Goal: Navigation & Orientation: Find specific page/section

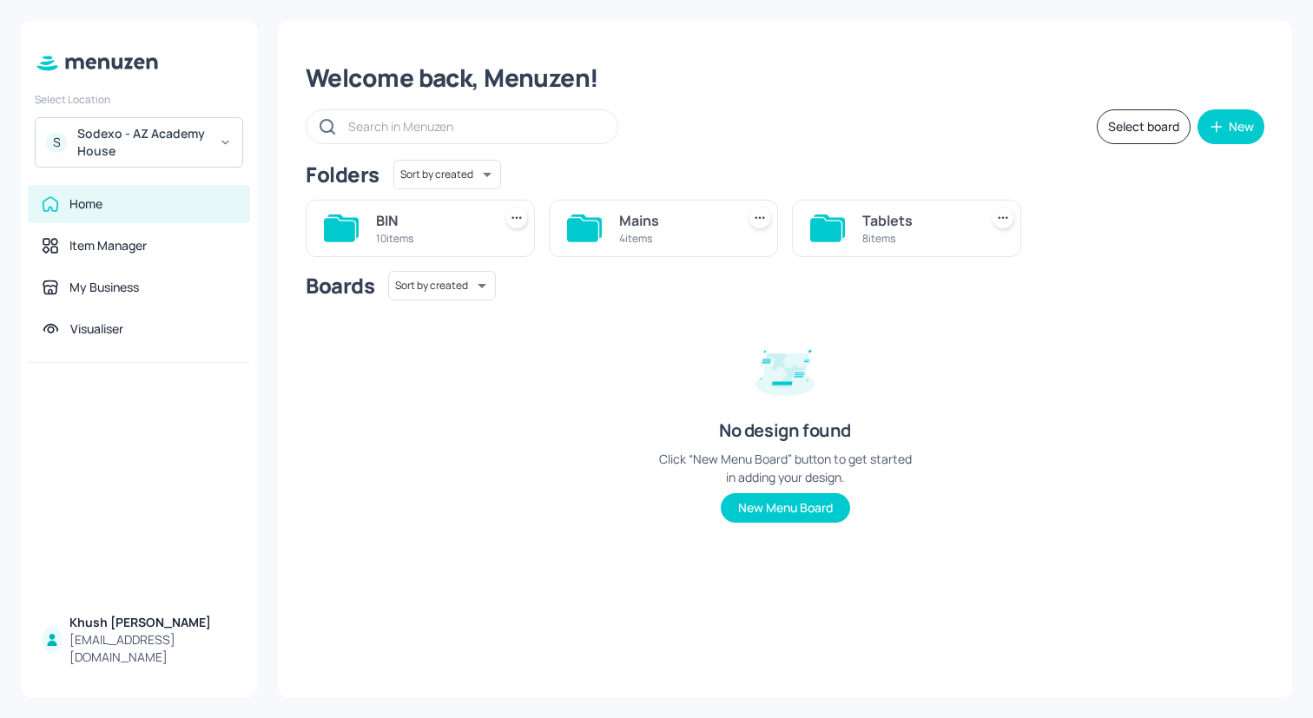
click at [182, 142] on div "Sodexo - AZ Academy House" at bounding box center [142, 142] width 131 height 35
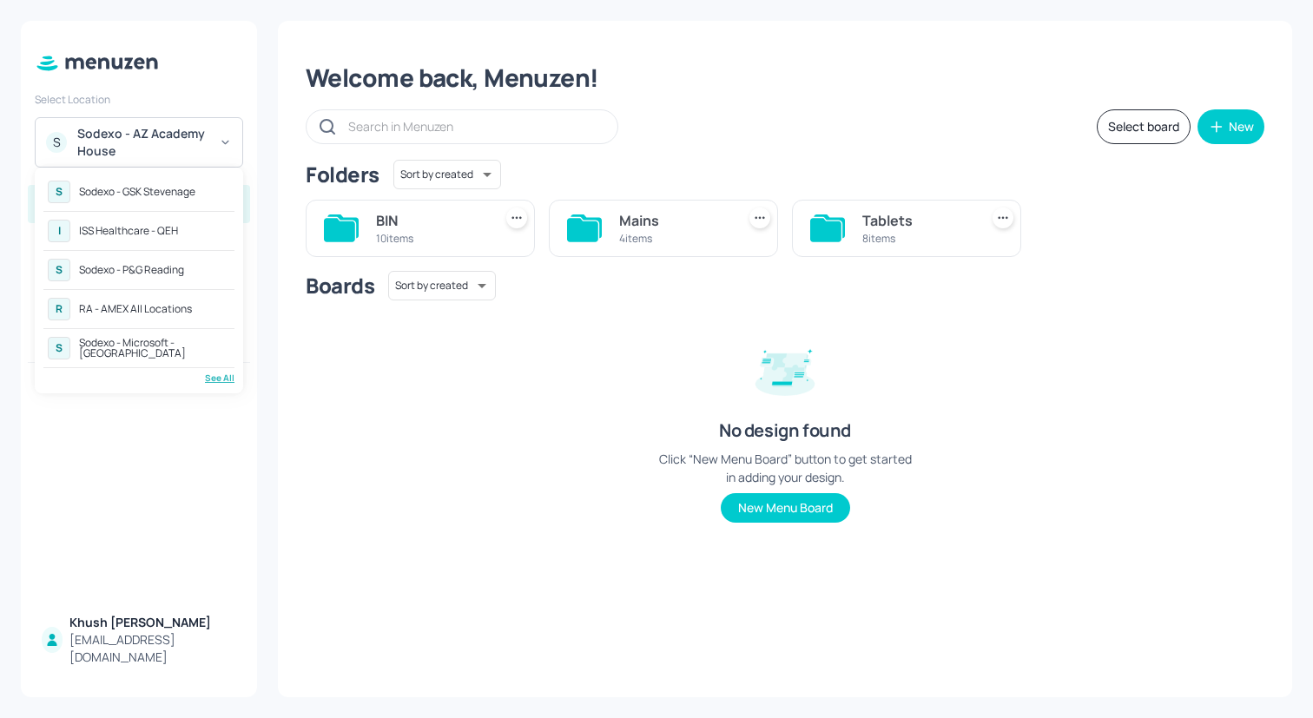
click at [178, 310] on div "RA - AMEX All Locations" at bounding box center [135, 309] width 113 height 10
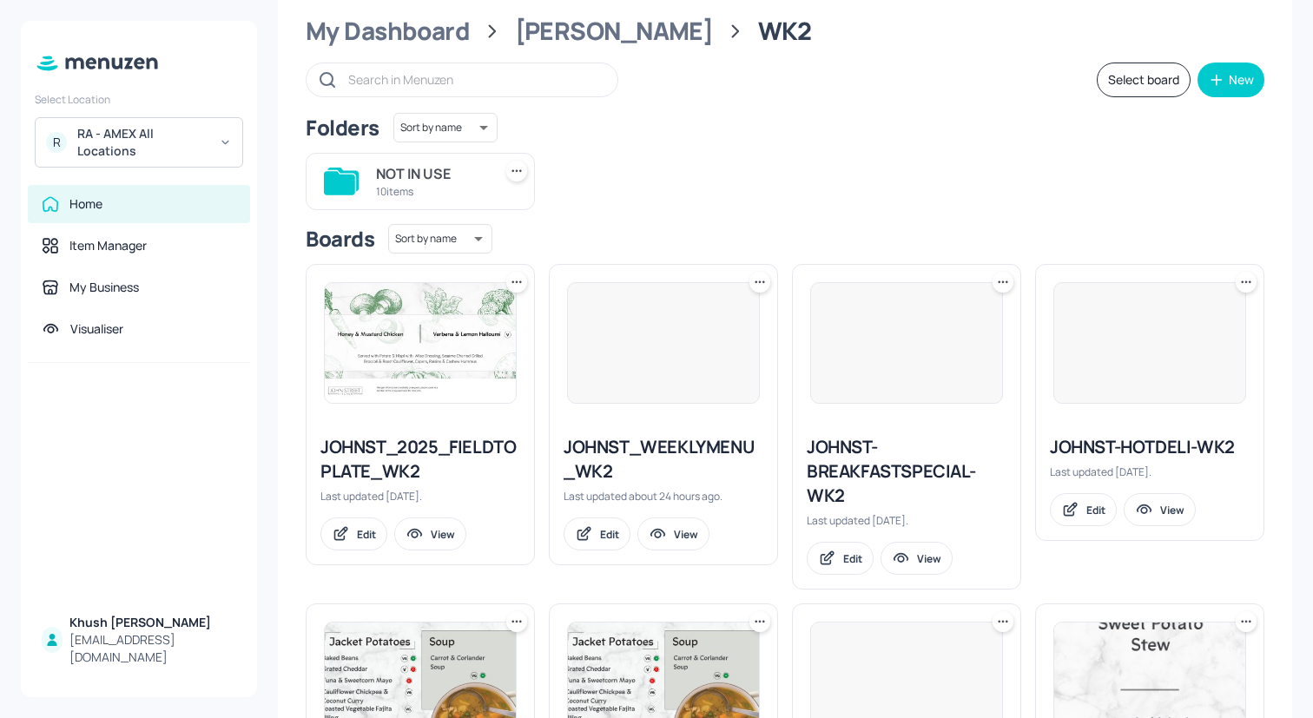
scroll to position [63, 0]
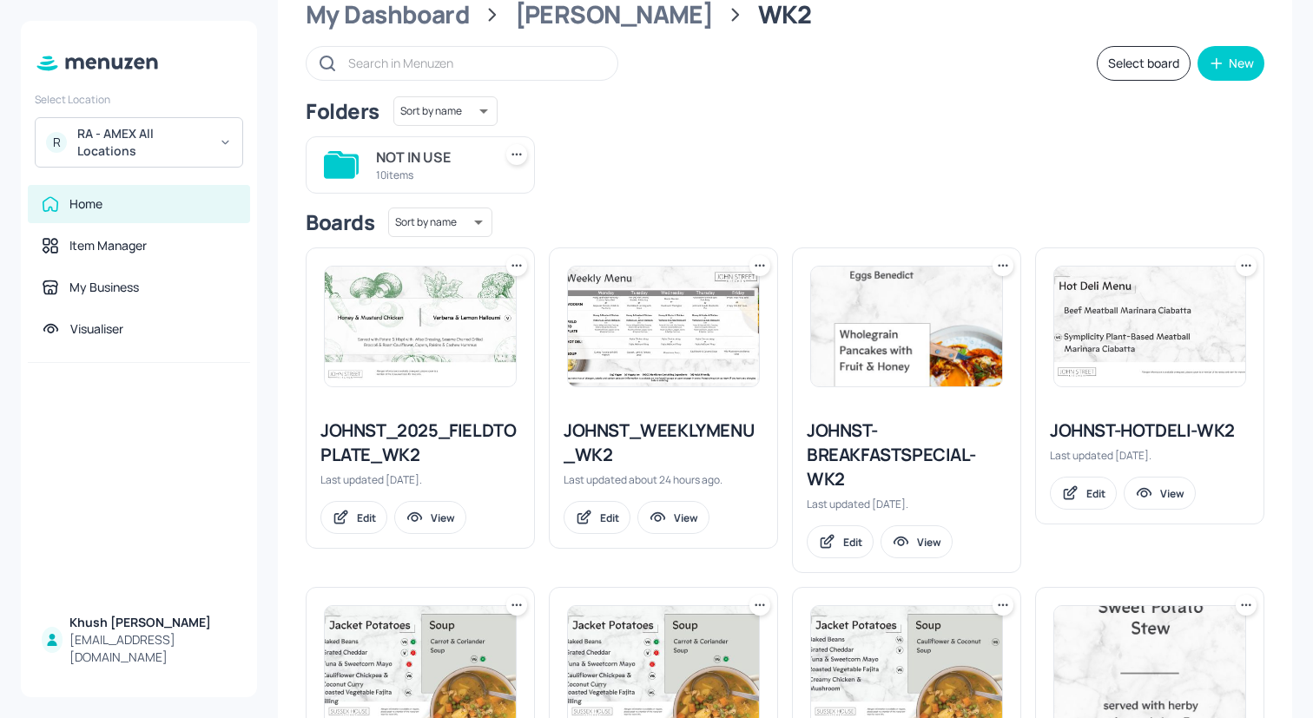
click at [456, 419] on div "JOHNST_2025_FIELDTOPLATE_WK2" at bounding box center [420, 443] width 200 height 49
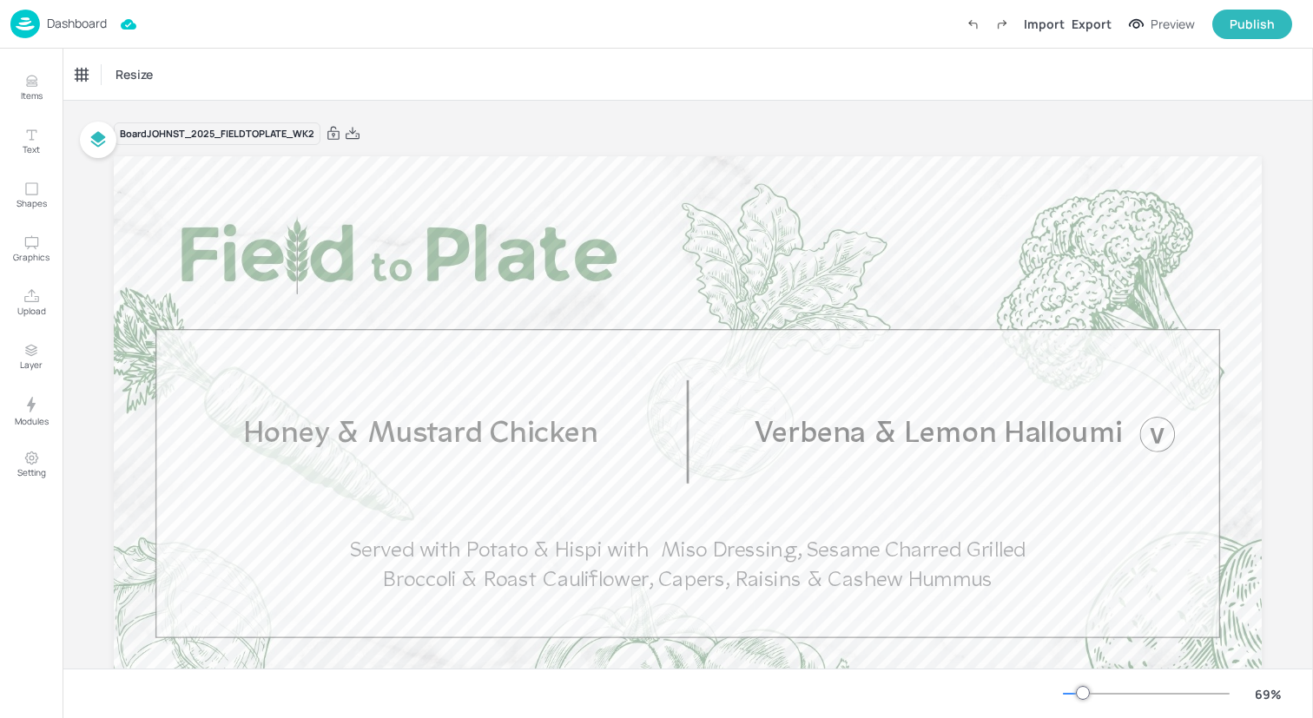
click at [30, 33] on img at bounding box center [25, 24] width 30 height 29
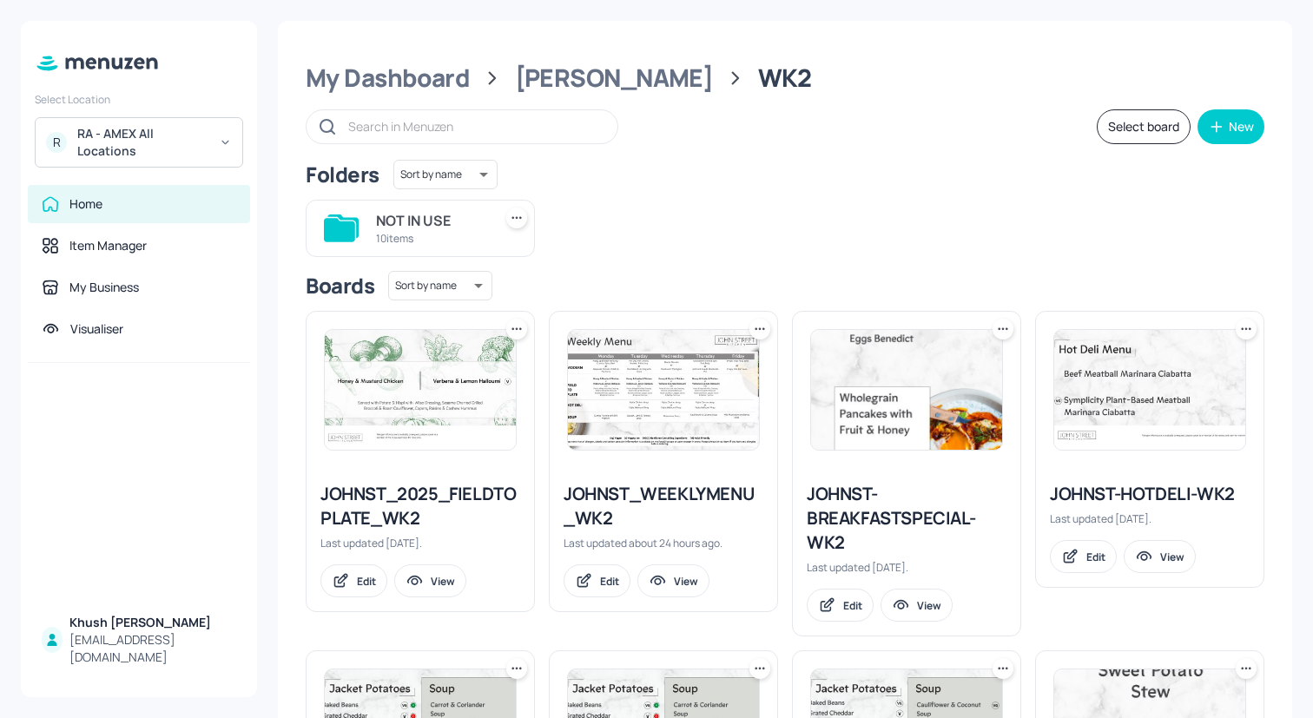
click at [650, 491] on div "JOHNST_WEEKLYMENU_WK2" at bounding box center [664, 506] width 200 height 49
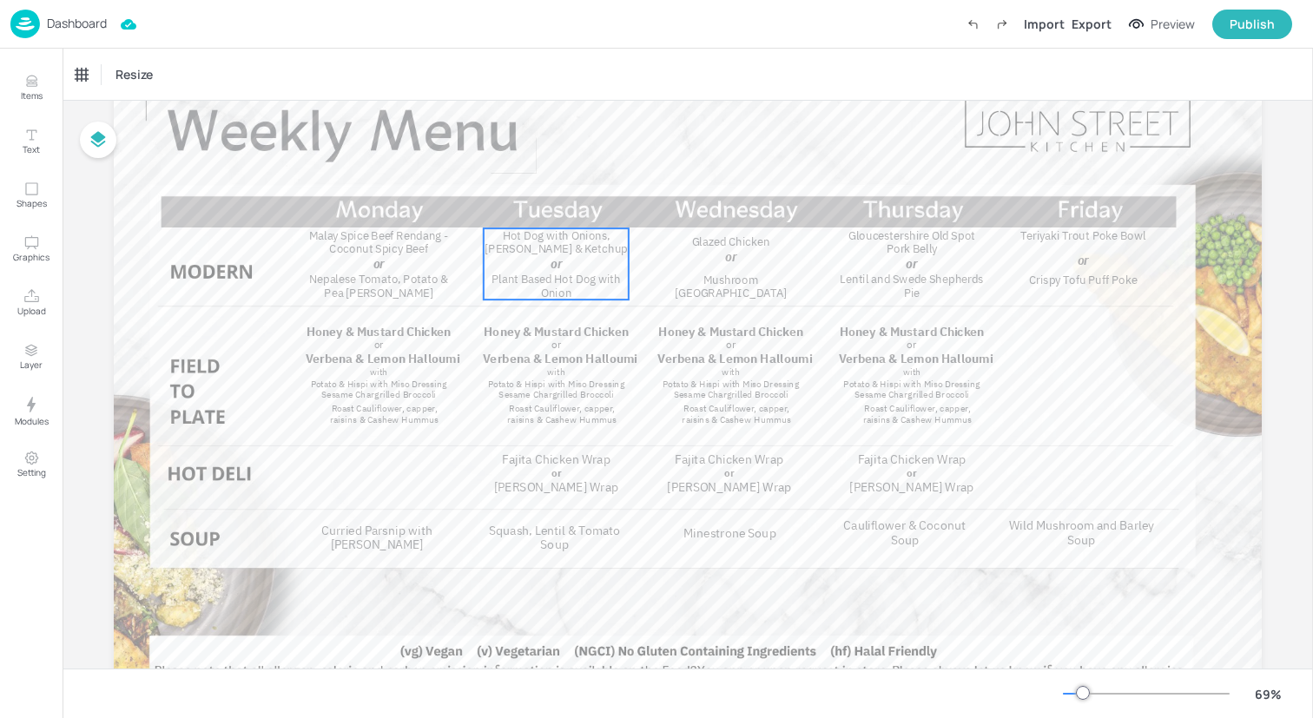
scroll to position [104, 0]
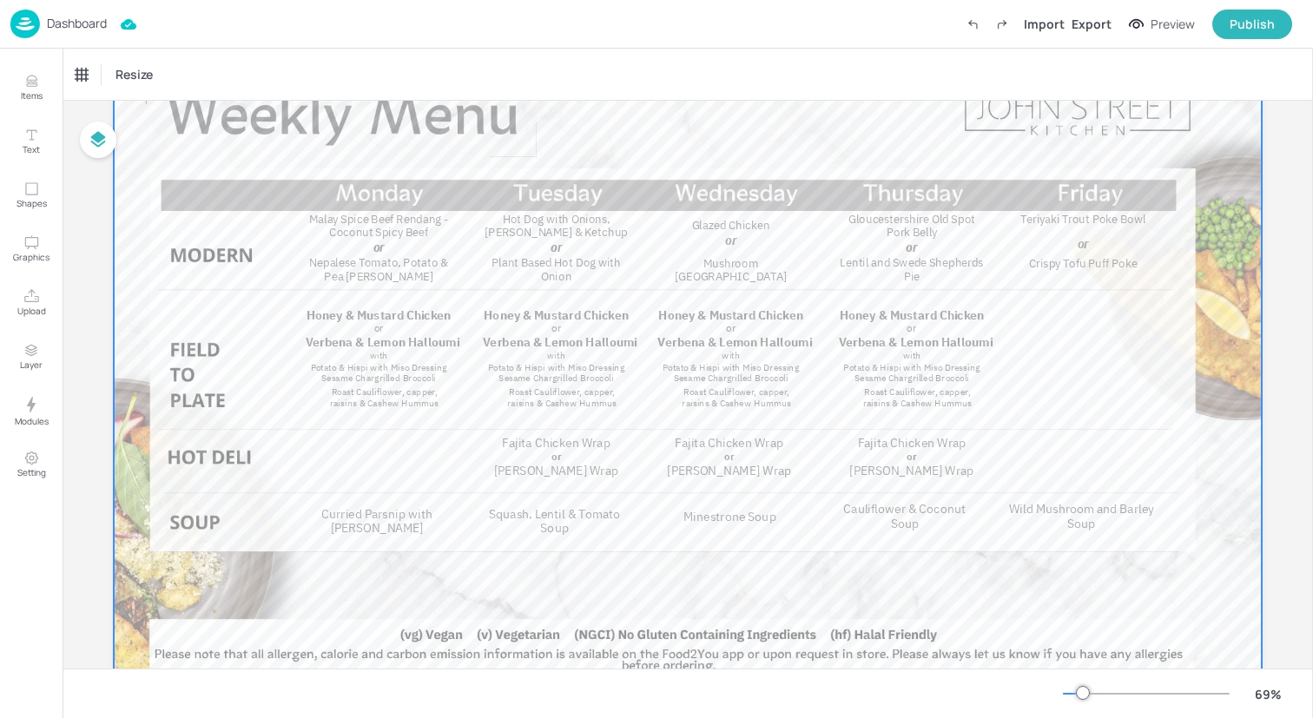
click at [639, 169] on div at bounding box center [688, 375] width 1148 height 646
click at [30, 17] on img at bounding box center [25, 24] width 30 height 29
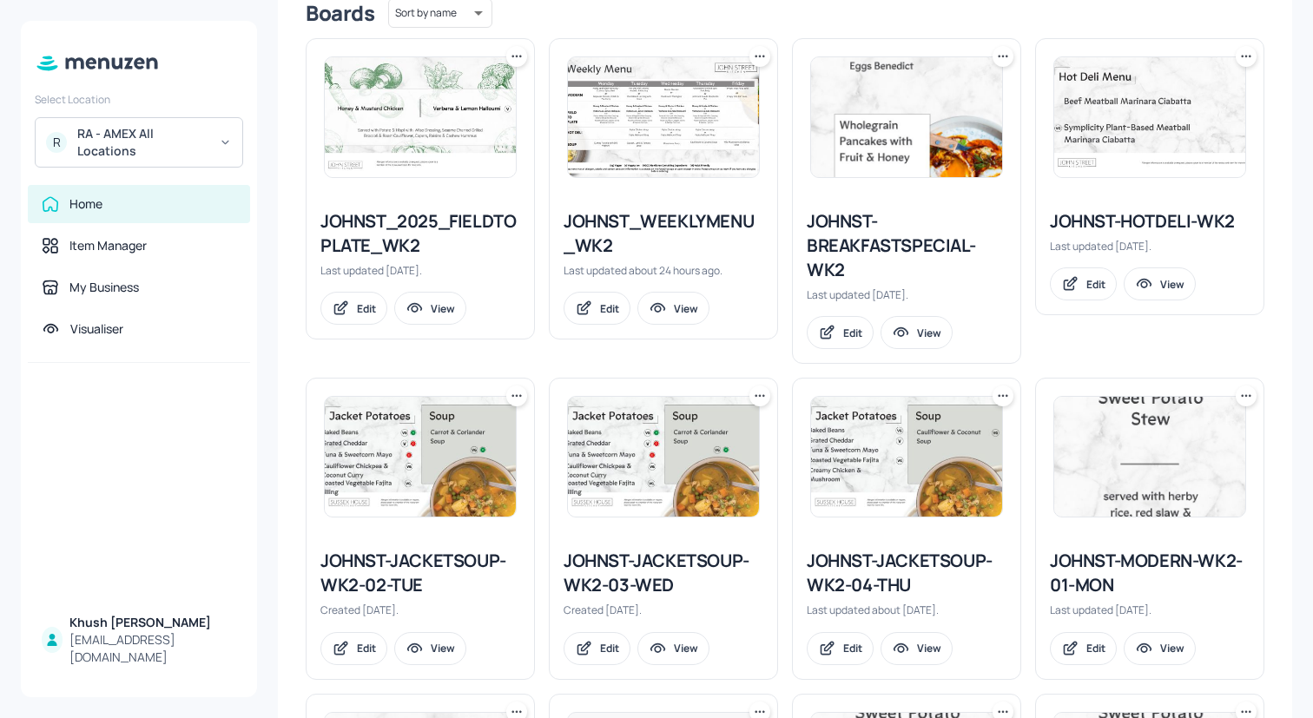
scroll to position [286, 0]
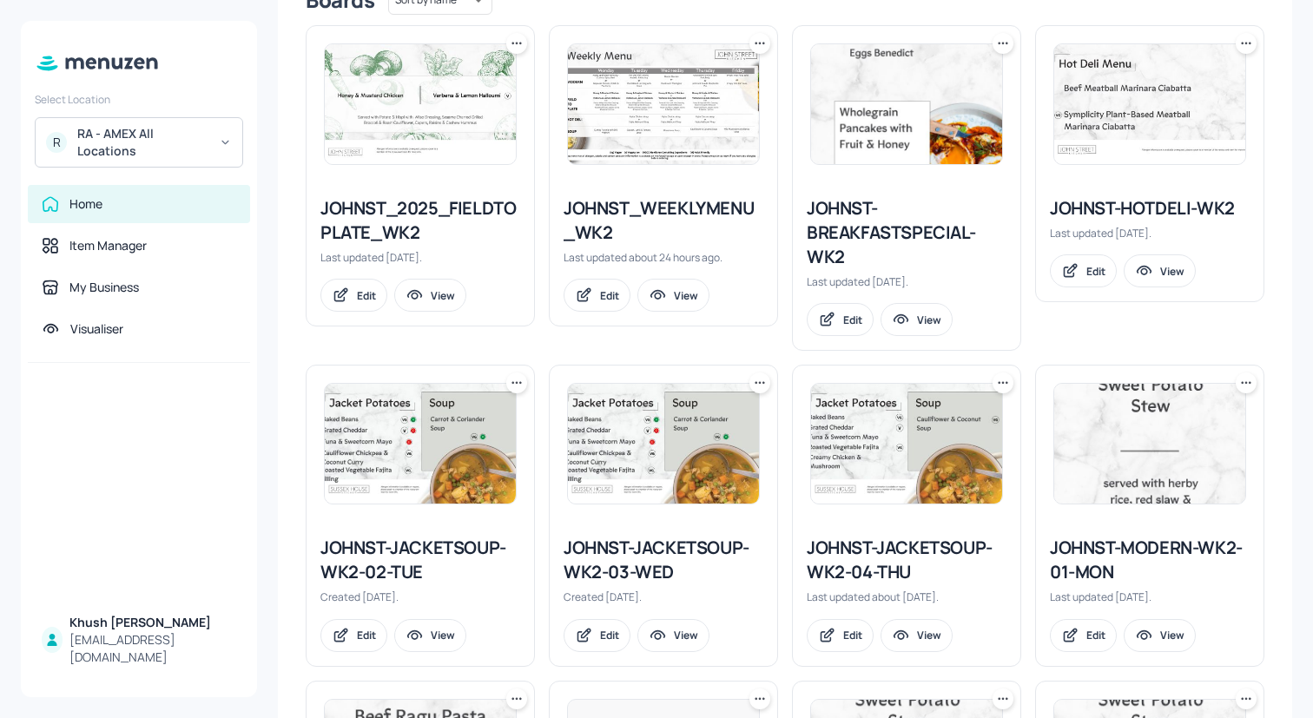
click at [1142, 208] on div "JOHNST-HOTDELI-WK2" at bounding box center [1150, 208] width 200 height 24
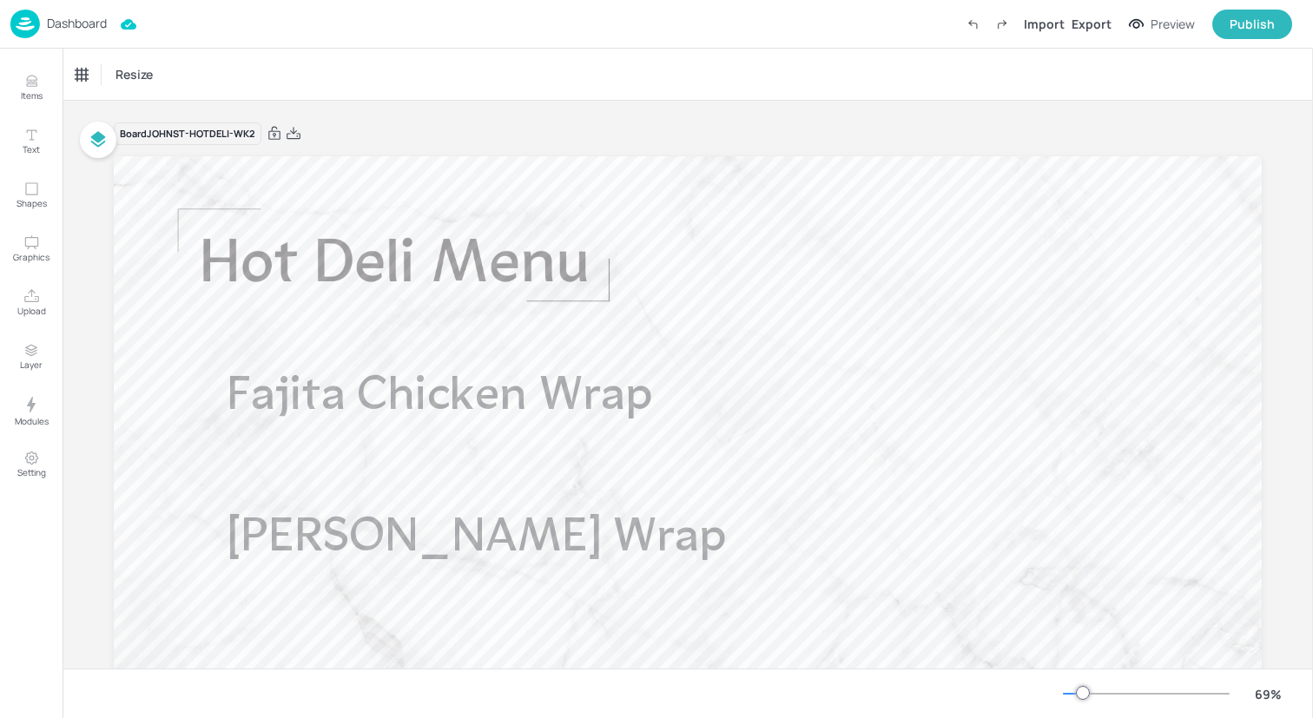
click at [25, 16] on img at bounding box center [25, 24] width 30 height 29
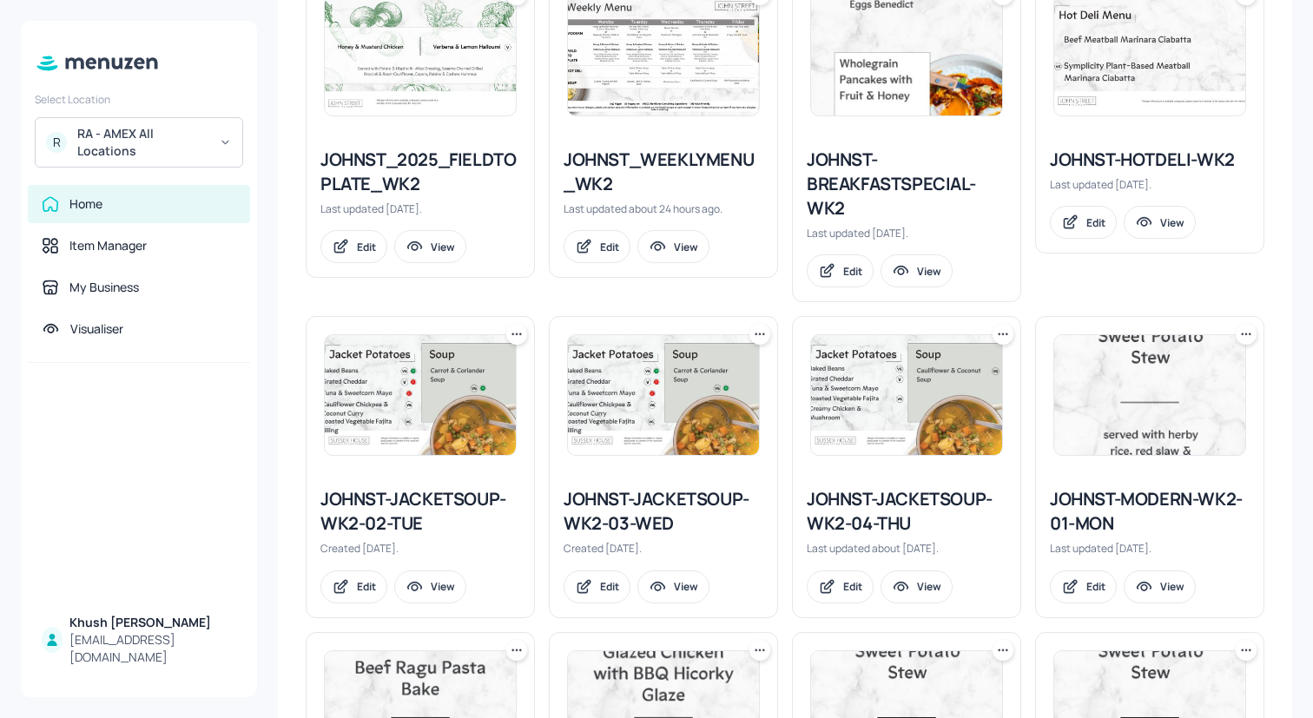
scroll to position [370, 0]
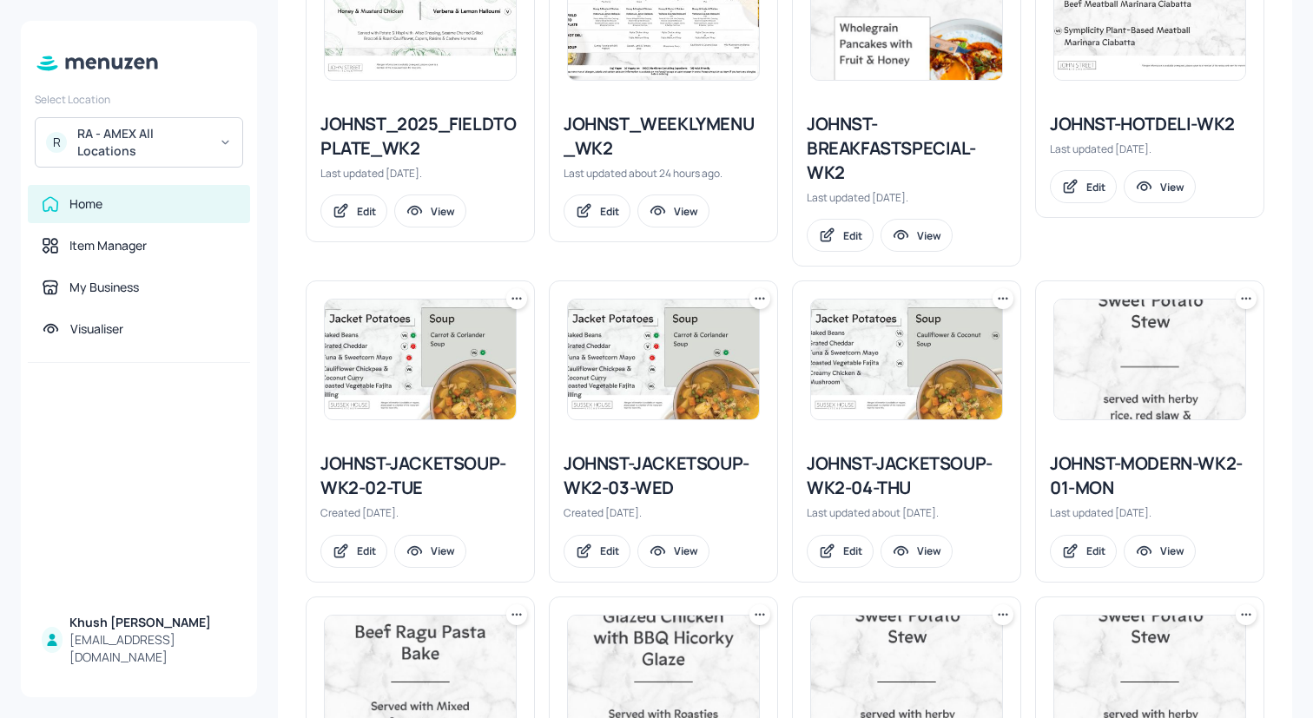
click at [419, 455] on div "JOHNST-JACKETSOUP-WK2-02-TUE" at bounding box center [420, 476] width 200 height 49
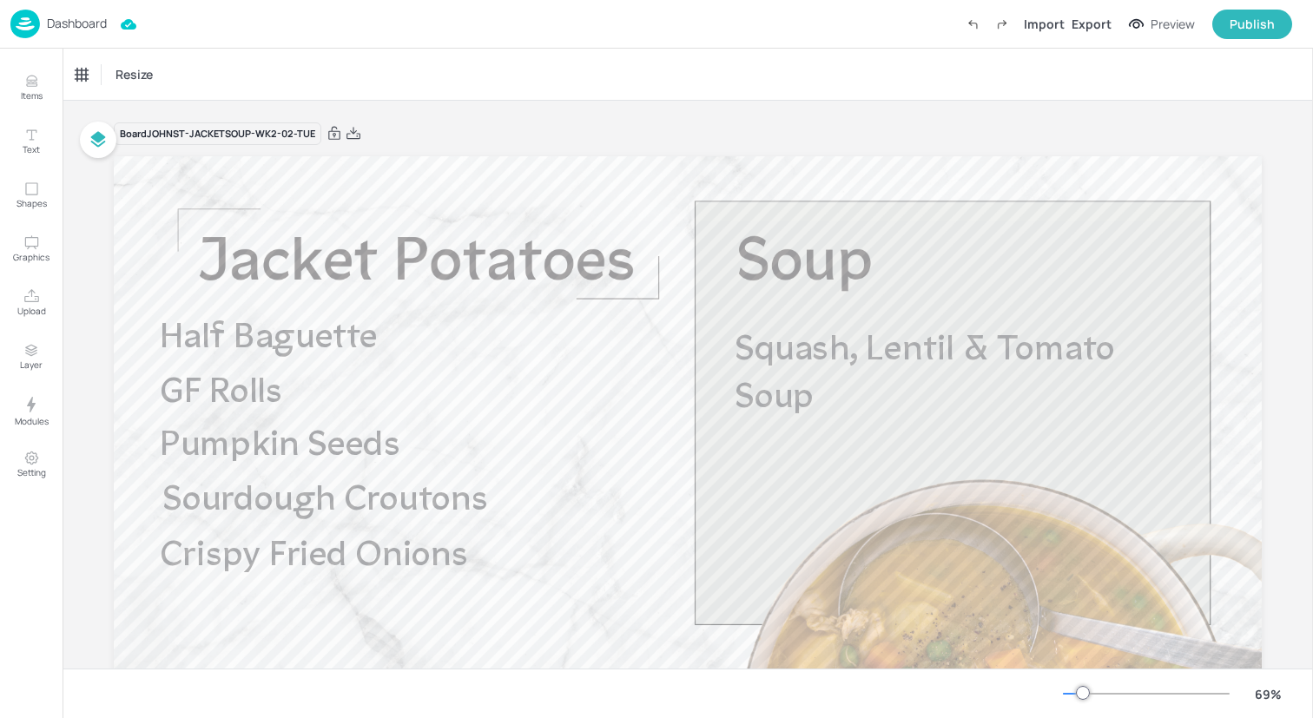
click at [29, 27] on img at bounding box center [25, 24] width 30 height 29
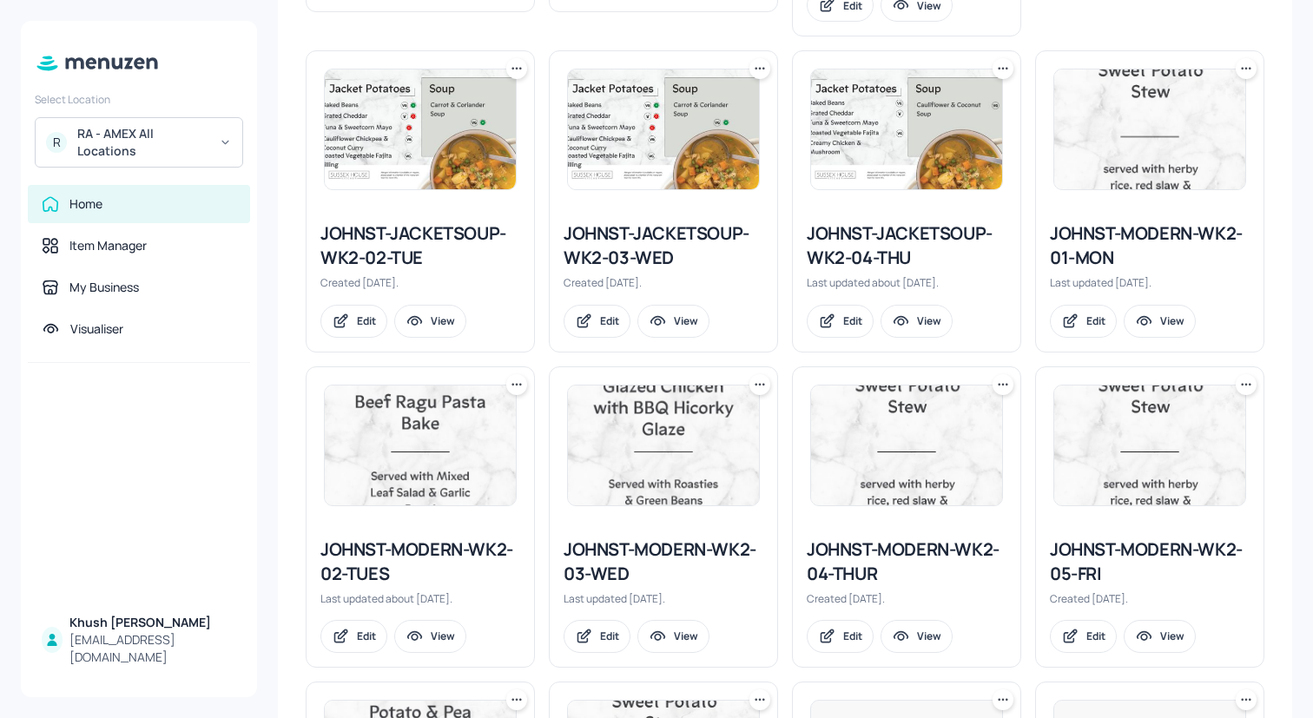
scroll to position [590, 0]
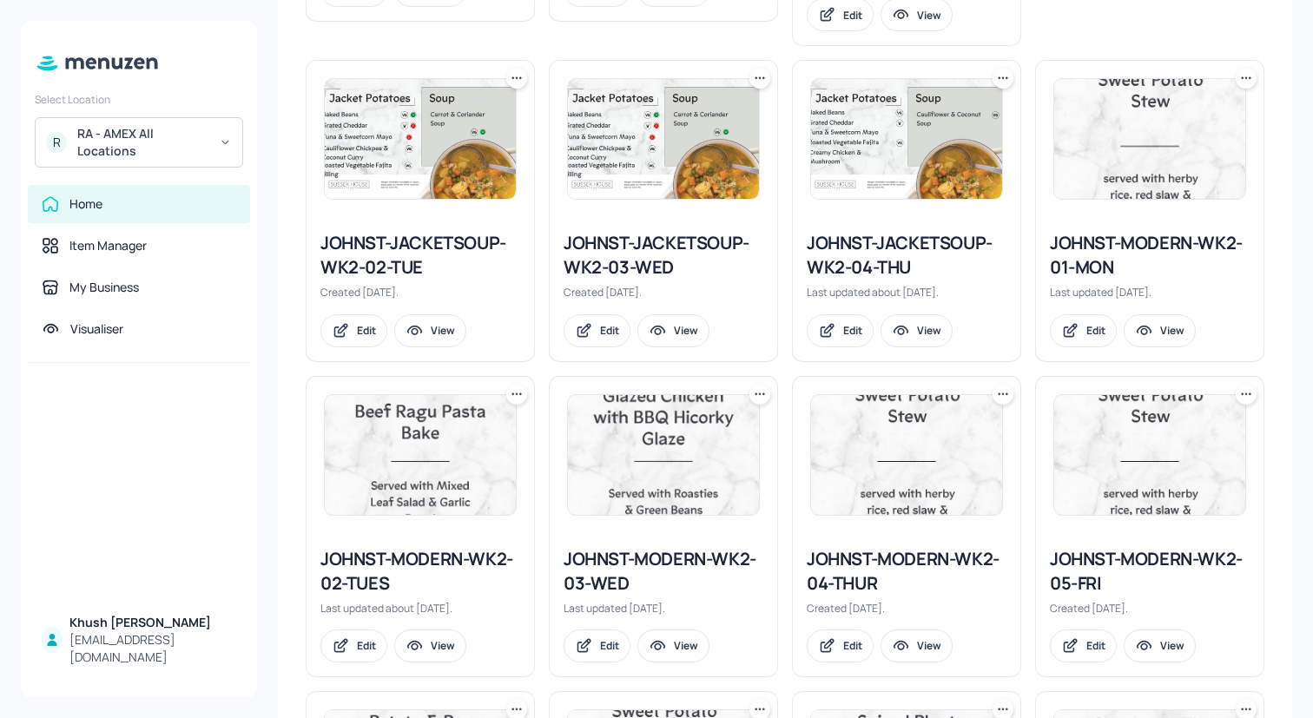
click at [676, 249] on div "JOHNST-JACKETSOUP-WK2-03-WED" at bounding box center [664, 255] width 200 height 49
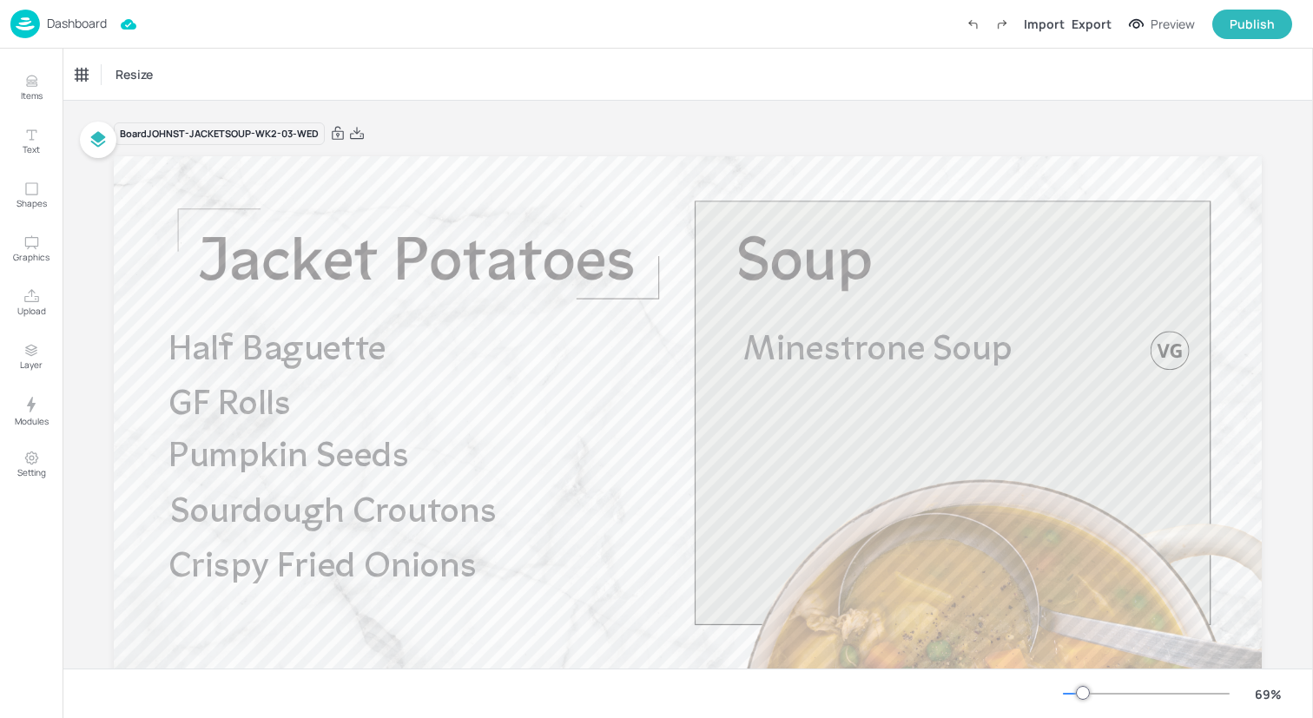
click at [30, 20] on img at bounding box center [25, 24] width 30 height 29
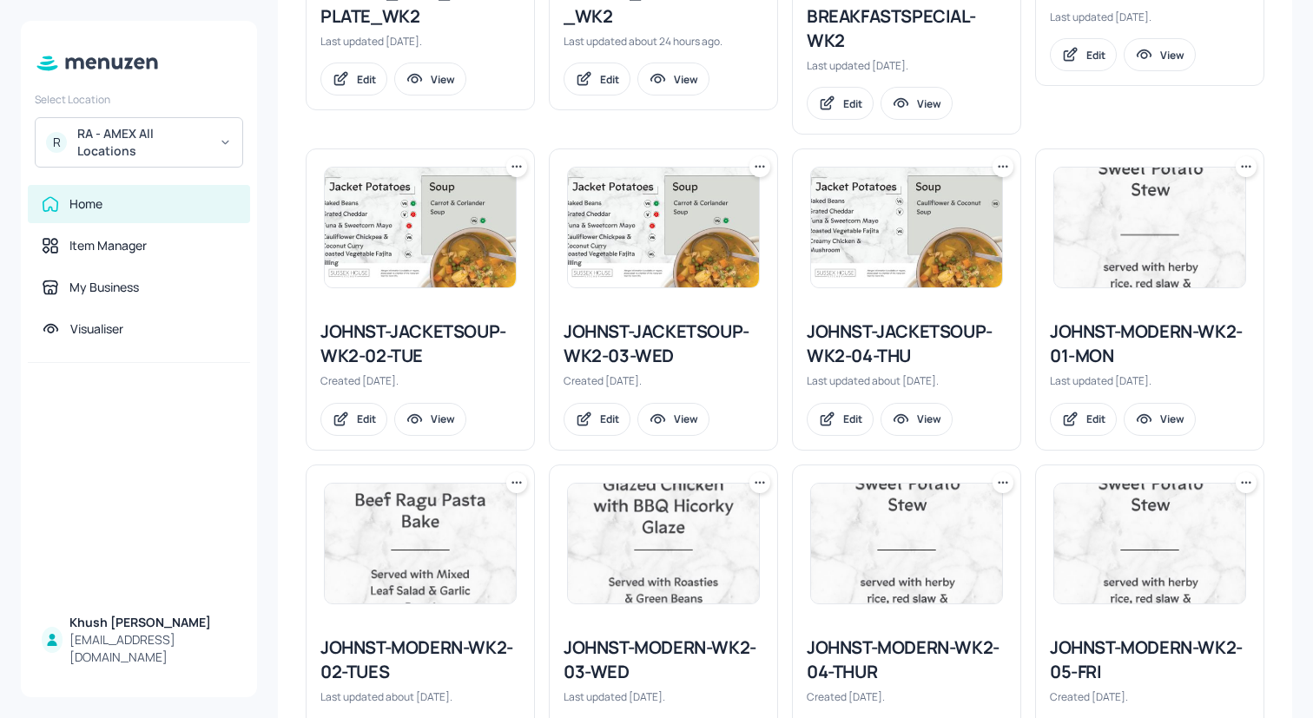
scroll to position [504, 0]
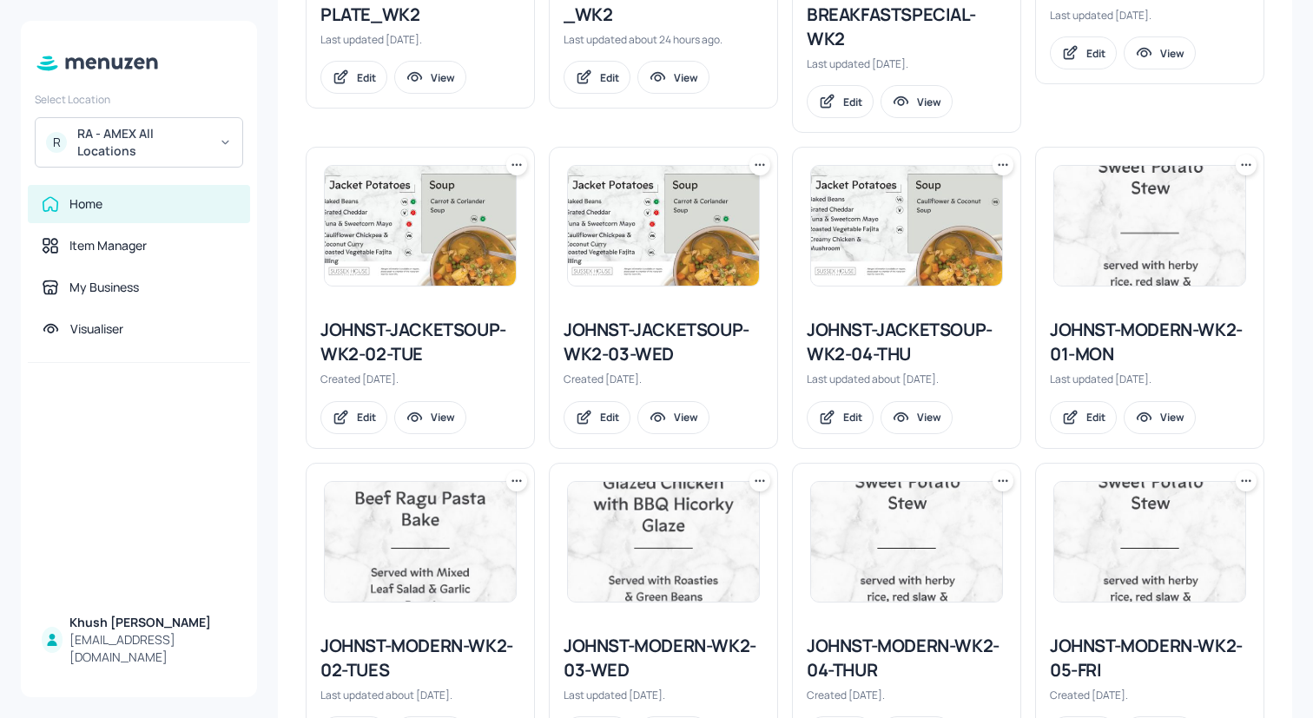
click at [877, 344] on div "JOHNST-JACKETSOUP-WK2-04-THU" at bounding box center [907, 342] width 200 height 49
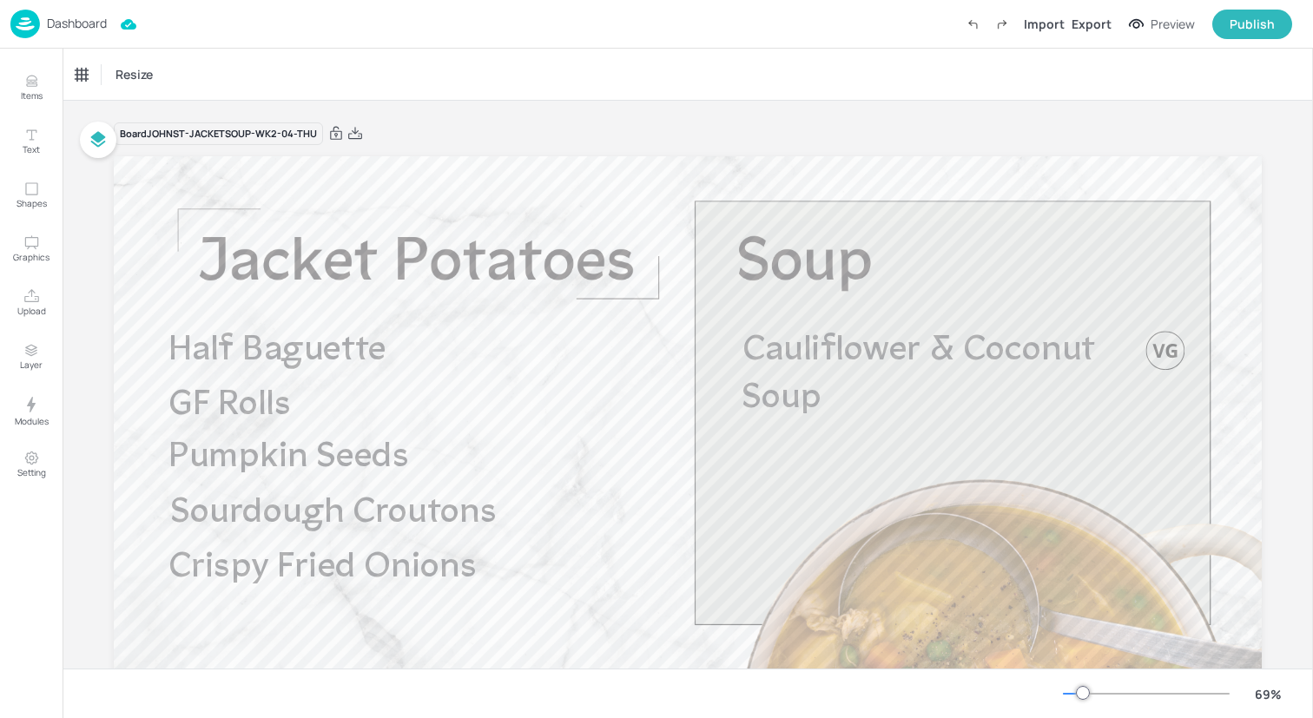
click at [24, 13] on img at bounding box center [25, 24] width 30 height 29
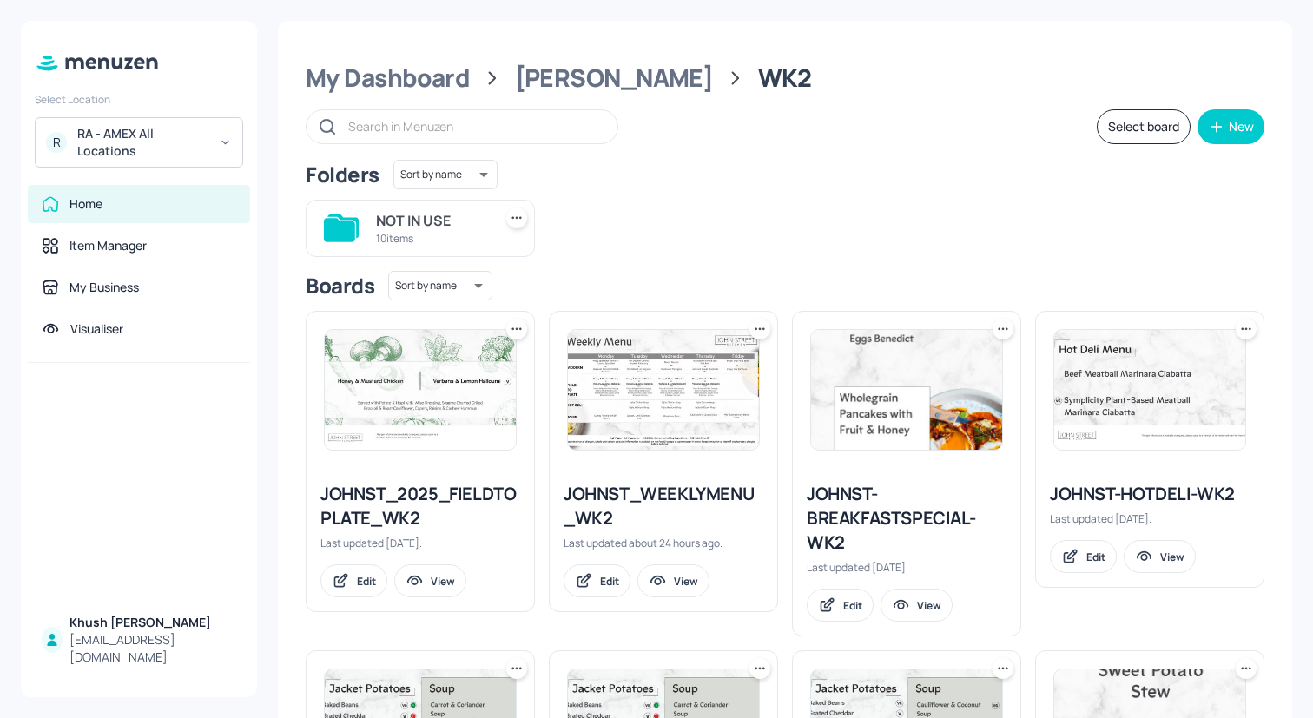
click at [914, 216] on div "NOT IN USE 10 items" at bounding box center [778, 221] width 973 height 71
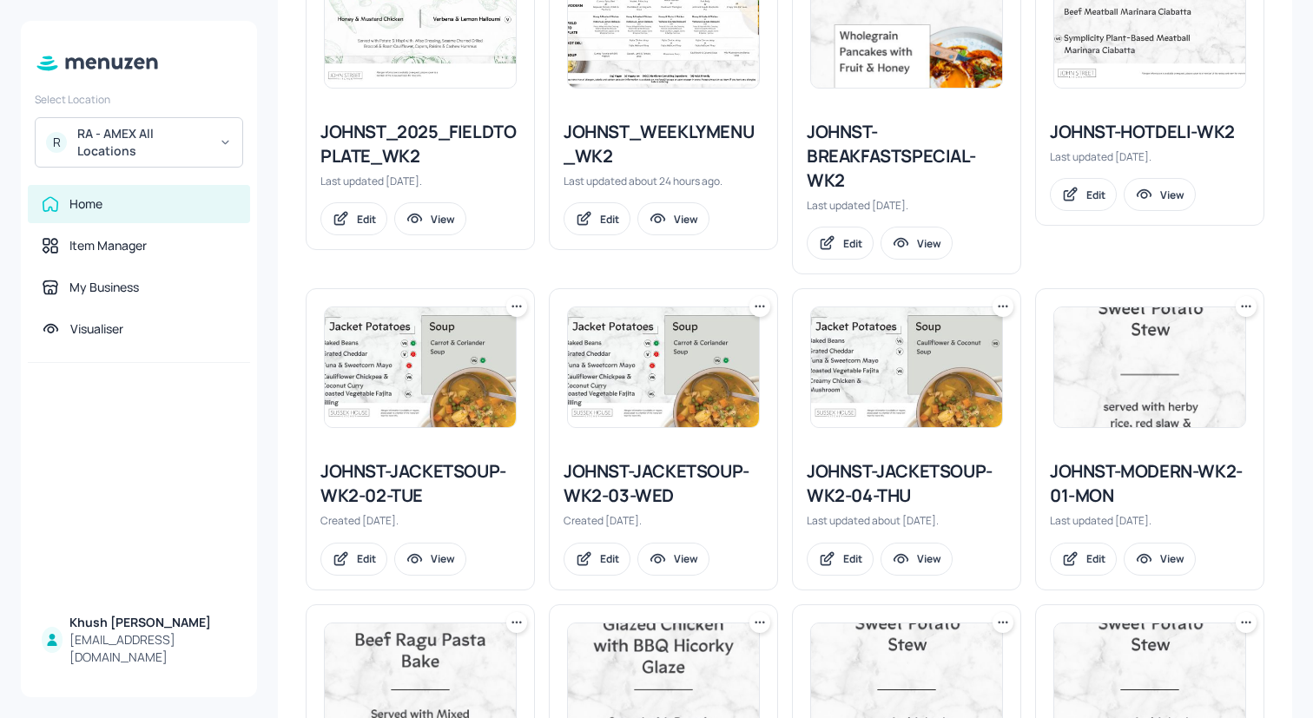
scroll to position [388, 0]
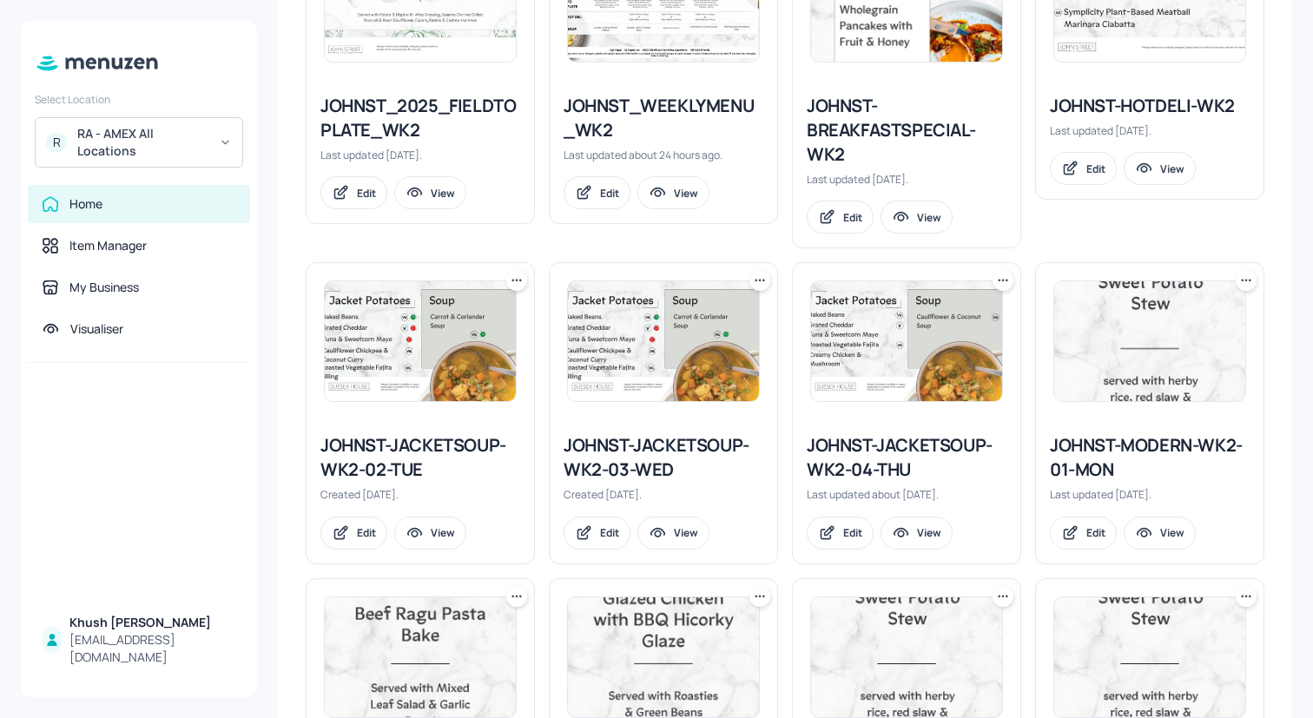
click at [1125, 444] on div "JOHNST-MODERN-WK2-01-MON" at bounding box center [1150, 457] width 200 height 49
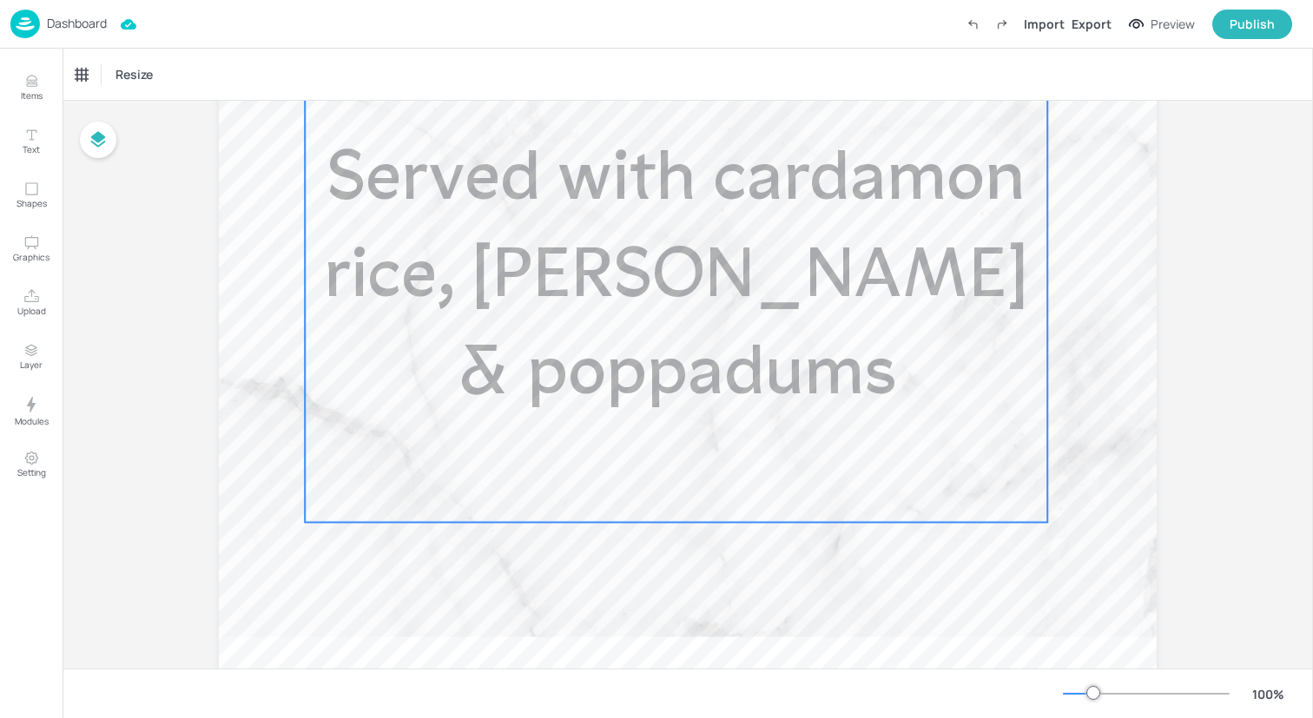
scroll to position [979, 0]
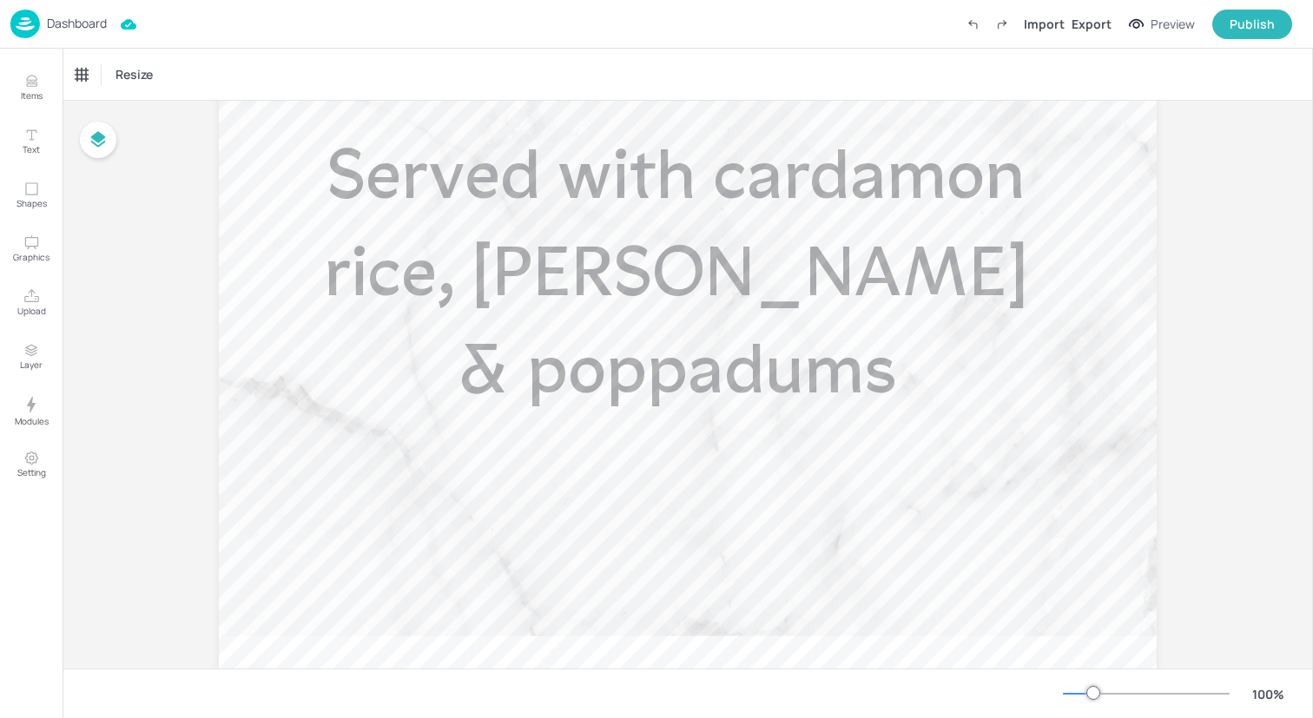
click at [30, 24] on img at bounding box center [25, 24] width 30 height 29
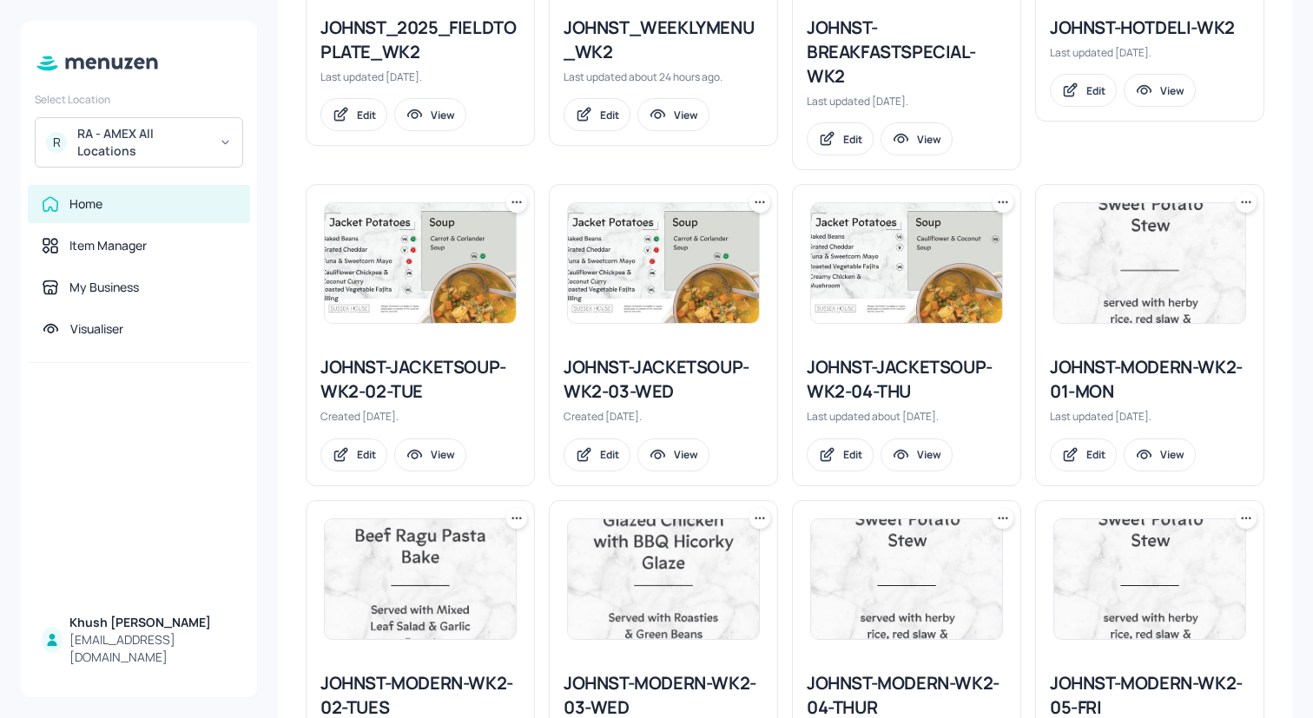
scroll to position [482, 0]
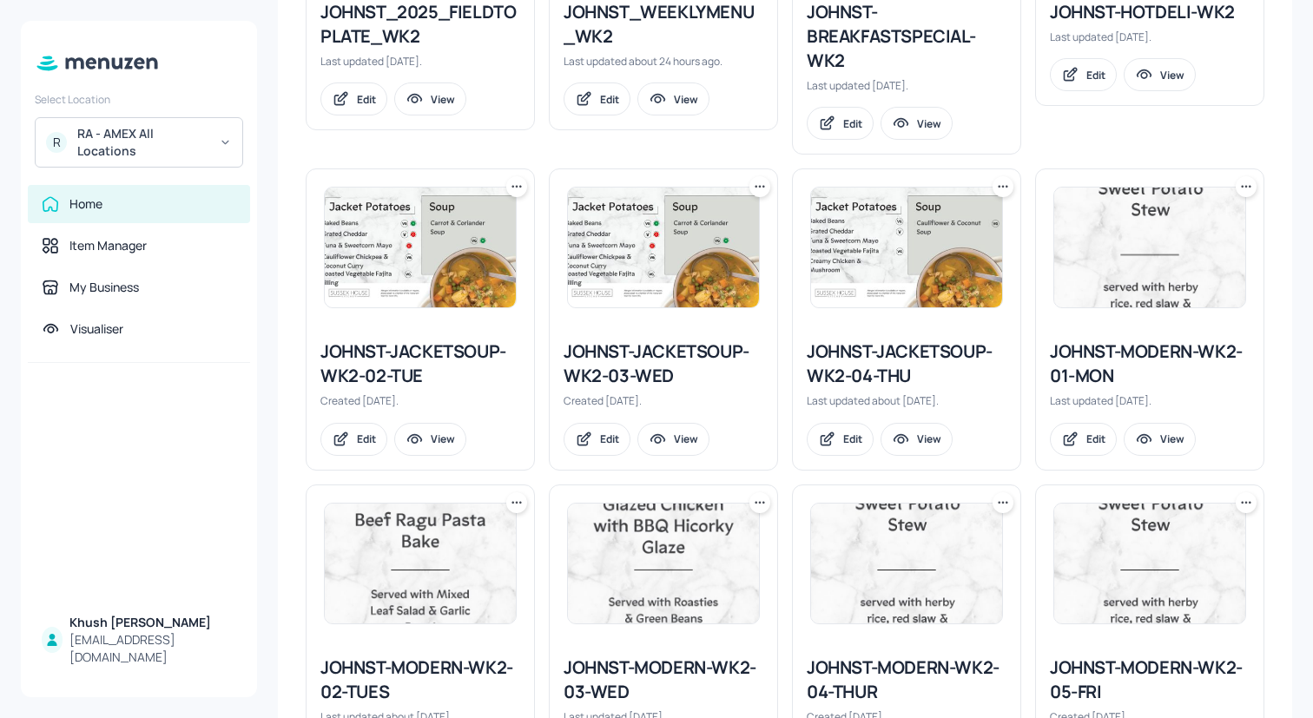
click at [361, 662] on div "JOHNST-MODERN-WK2-02-TUES" at bounding box center [420, 680] width 200 height 49
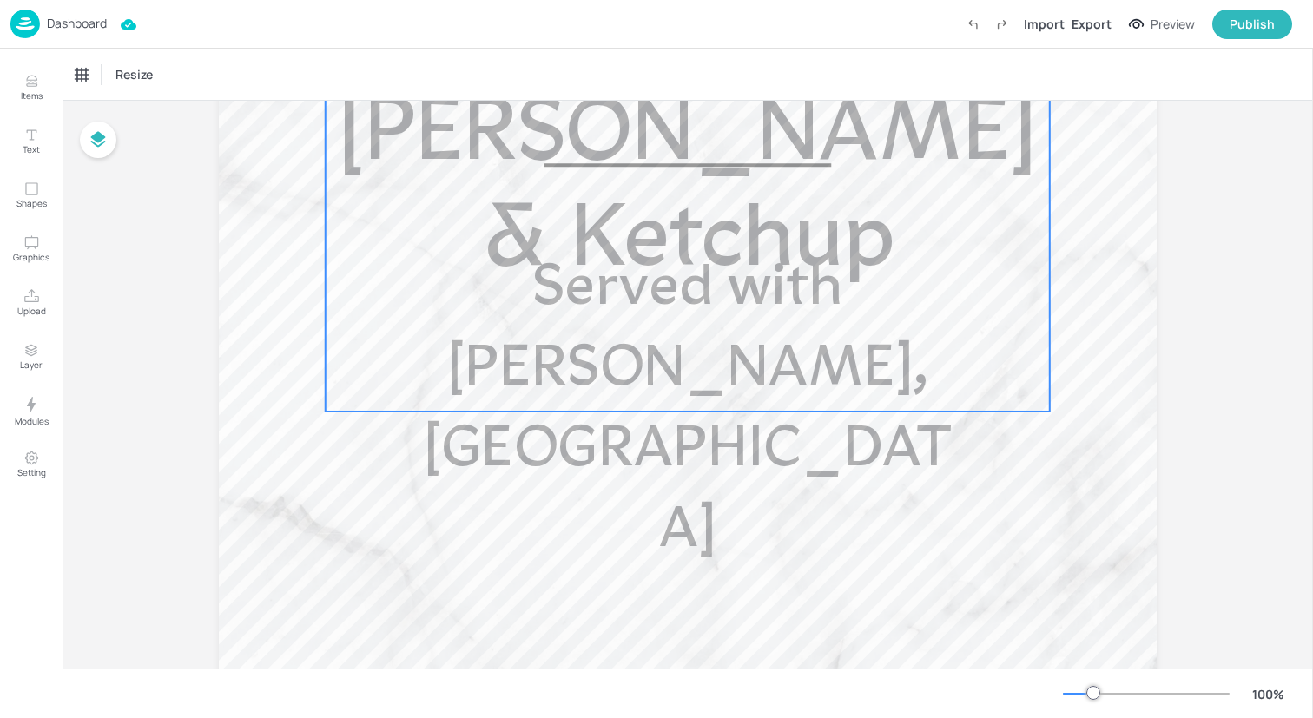
scroll to position [934, 0]
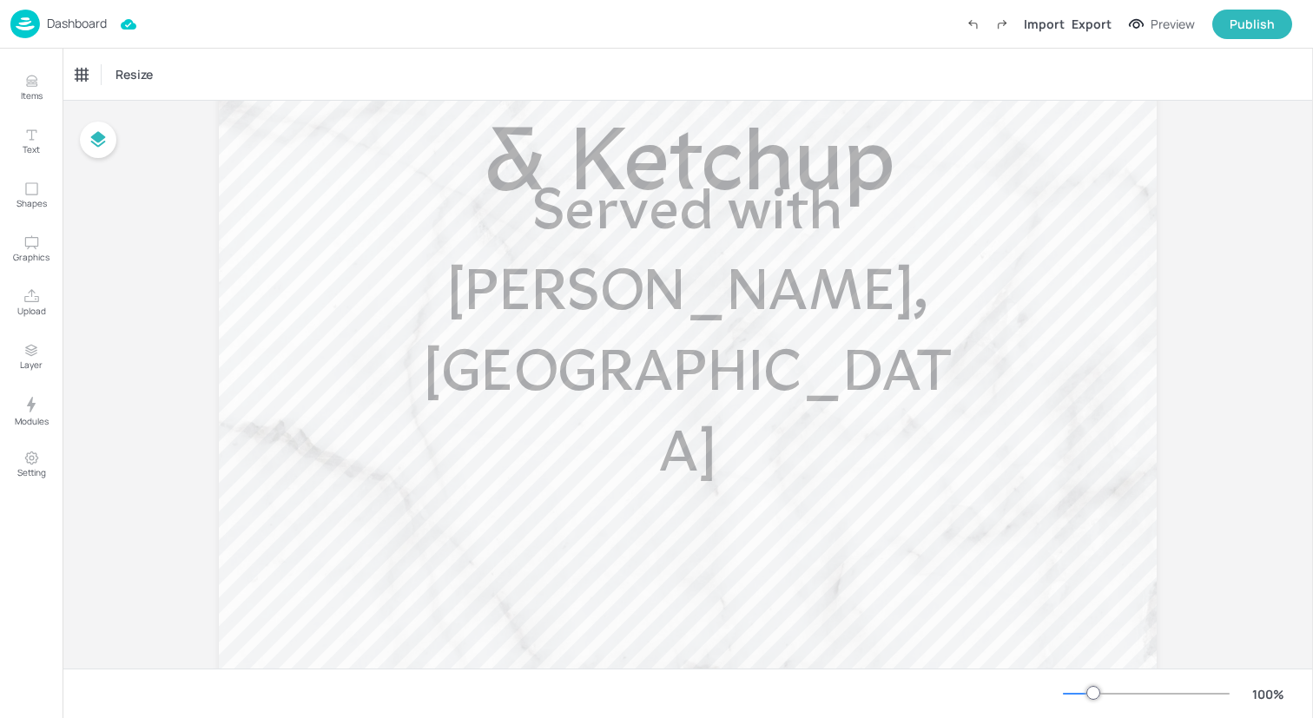
click at [28, 19] on img at bounding box center [25, 24] width 30 height 29
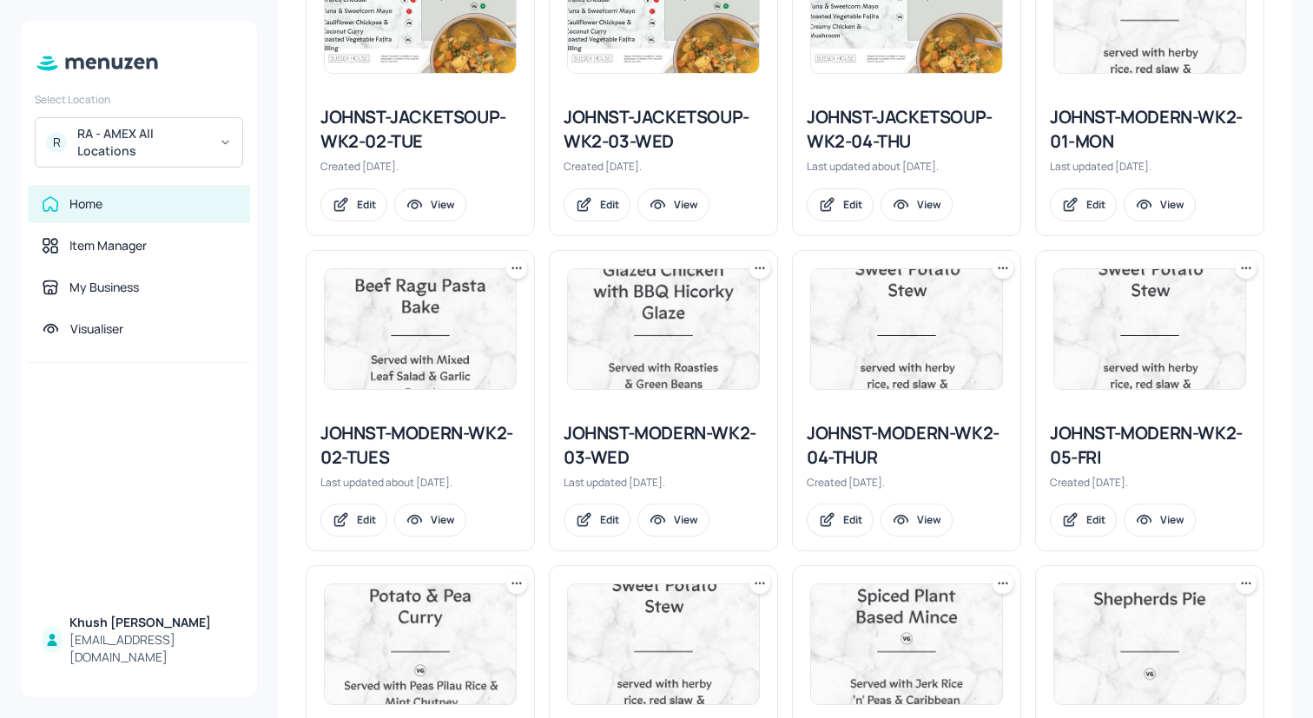
scroll to position [717, 0]
click at [693, 425] on div "JOHNST-MODERN-WK2-03-WED" at bounding box center [664, 444] width 200 height 49
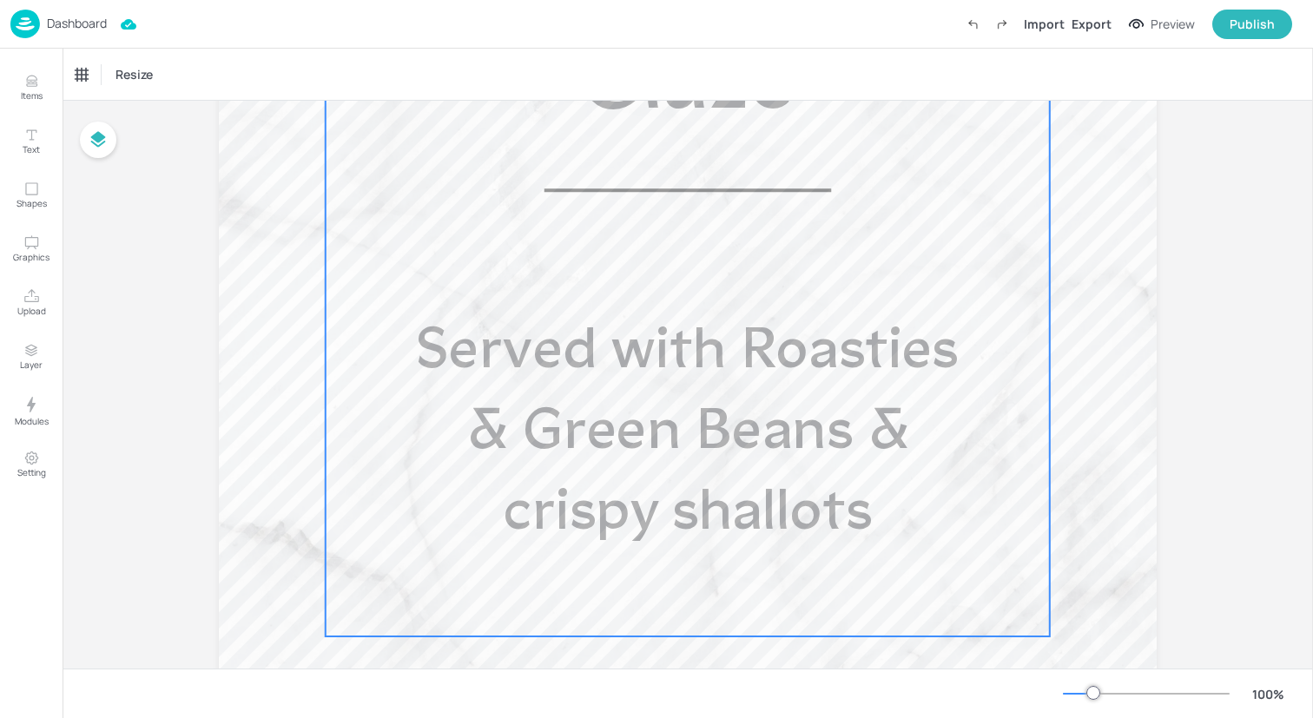
scroll to position [830, 0]
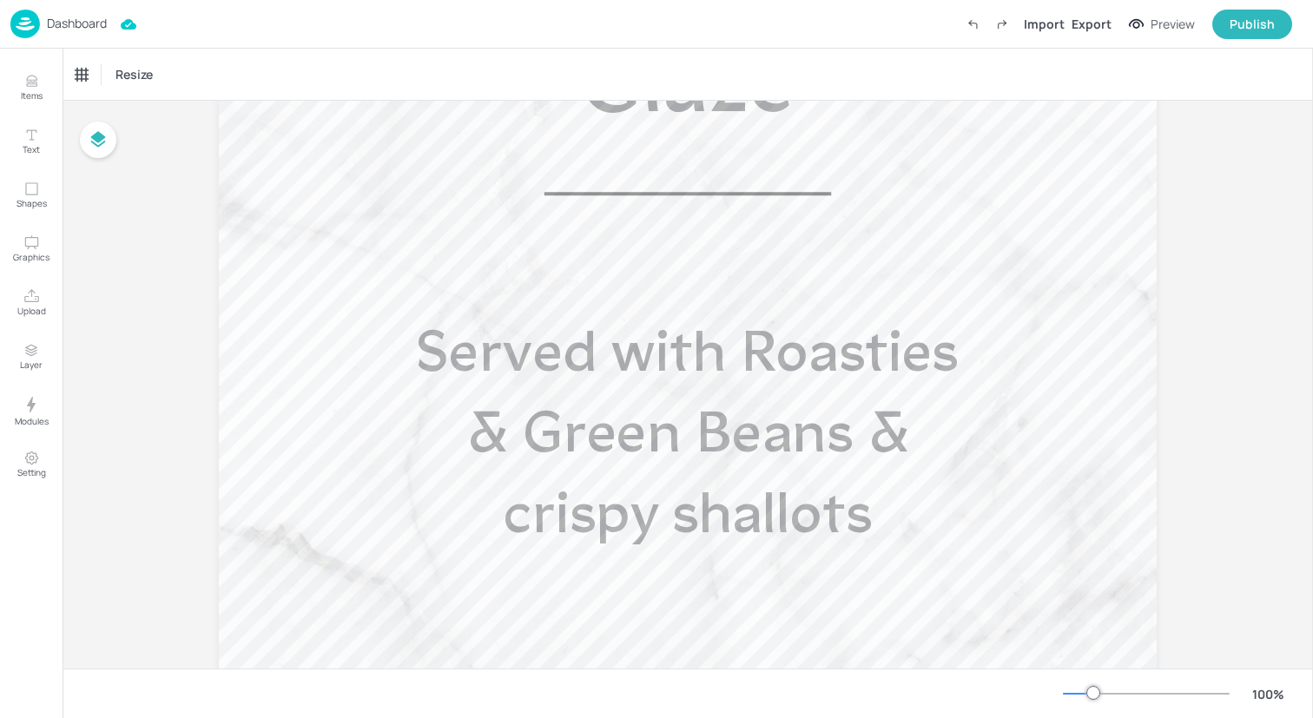
click at [19, 19] on img at bounding box center [25, 24] width 30 height 29
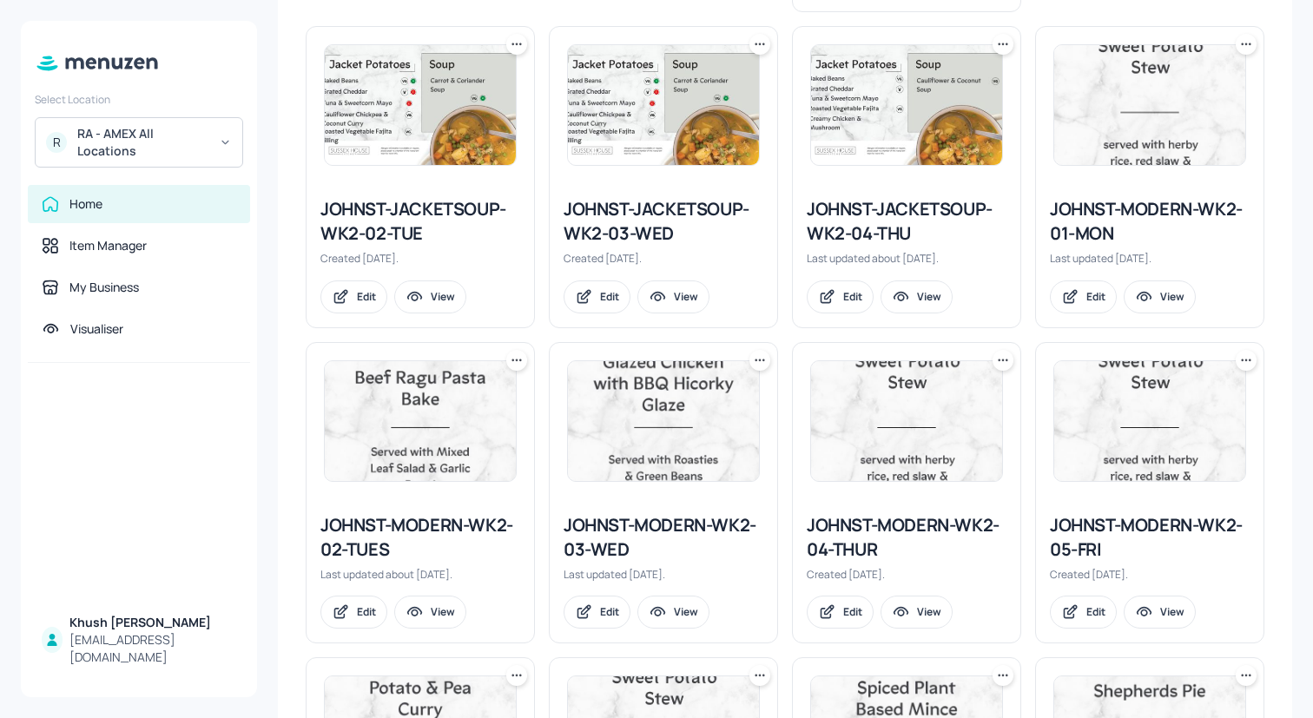
scroll to position [630, 0]
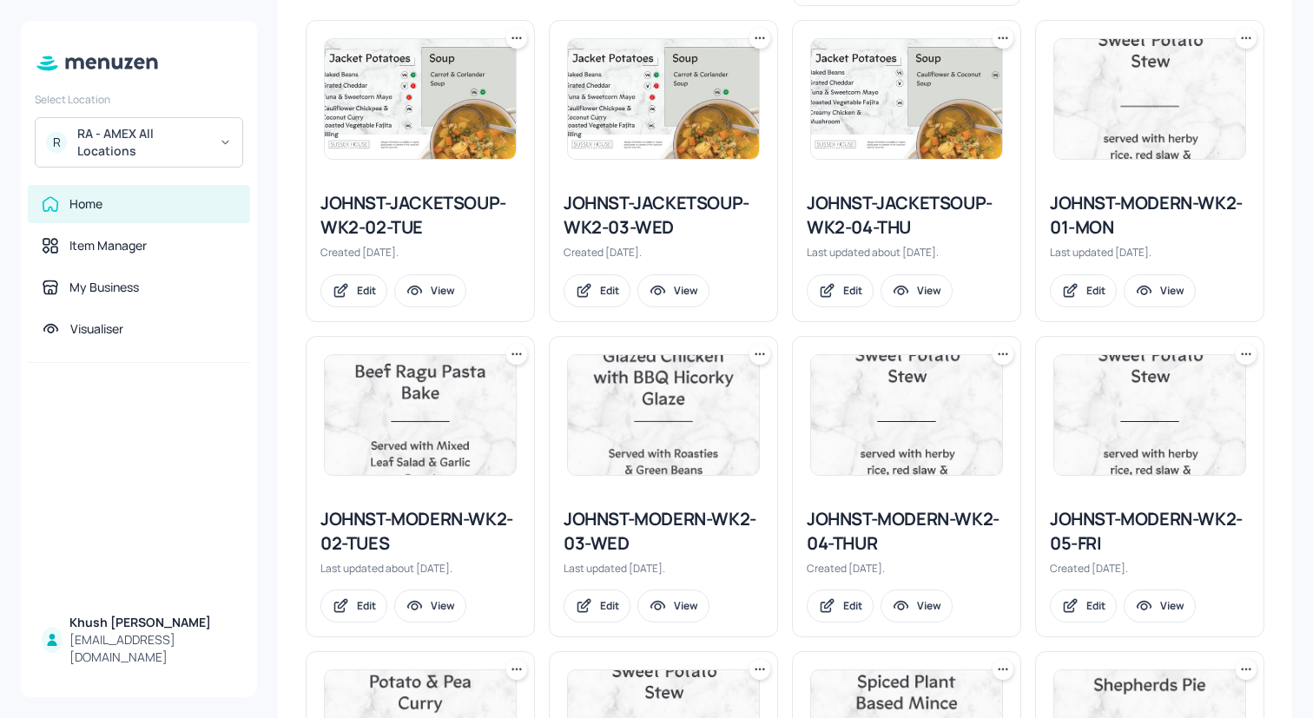
click at [950, 515] on div "JOHNST-MODERN-WK2-04-THUR" at bounding box center [907, 531] width 200 height 49
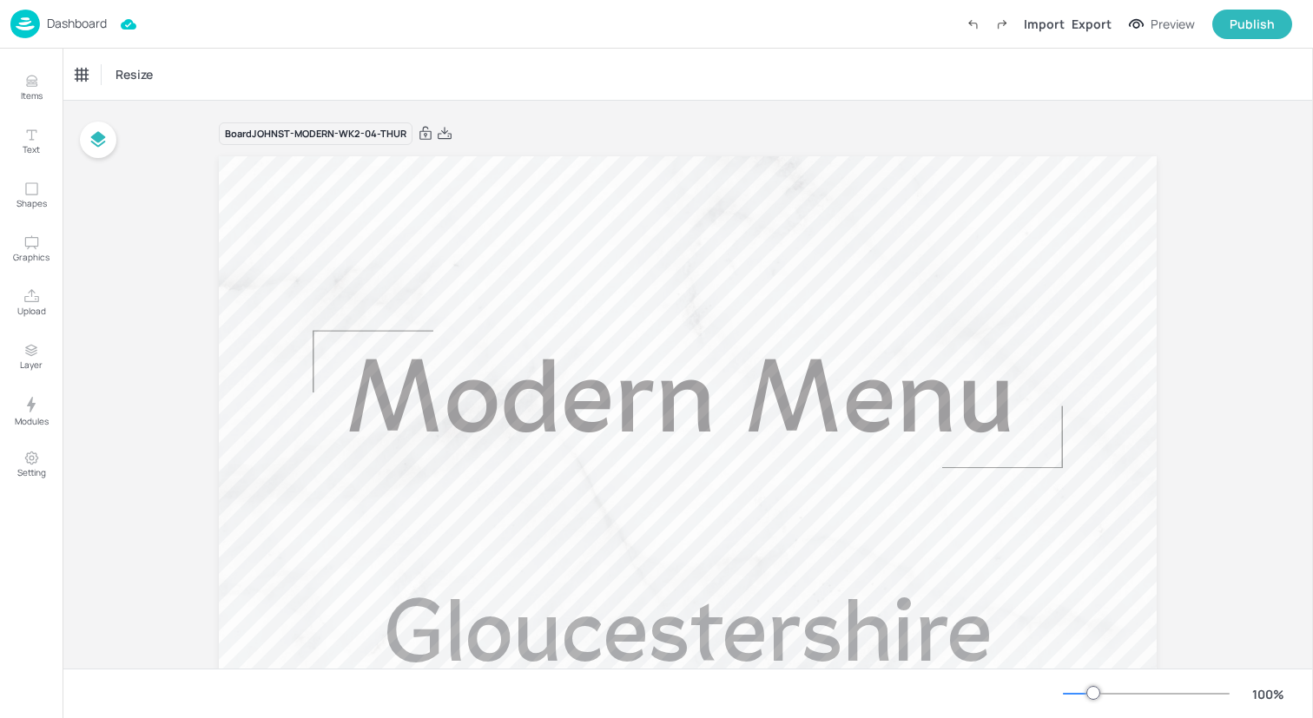
click at [33, 27] on img at bounding box center [25, 24] width 30 height 29
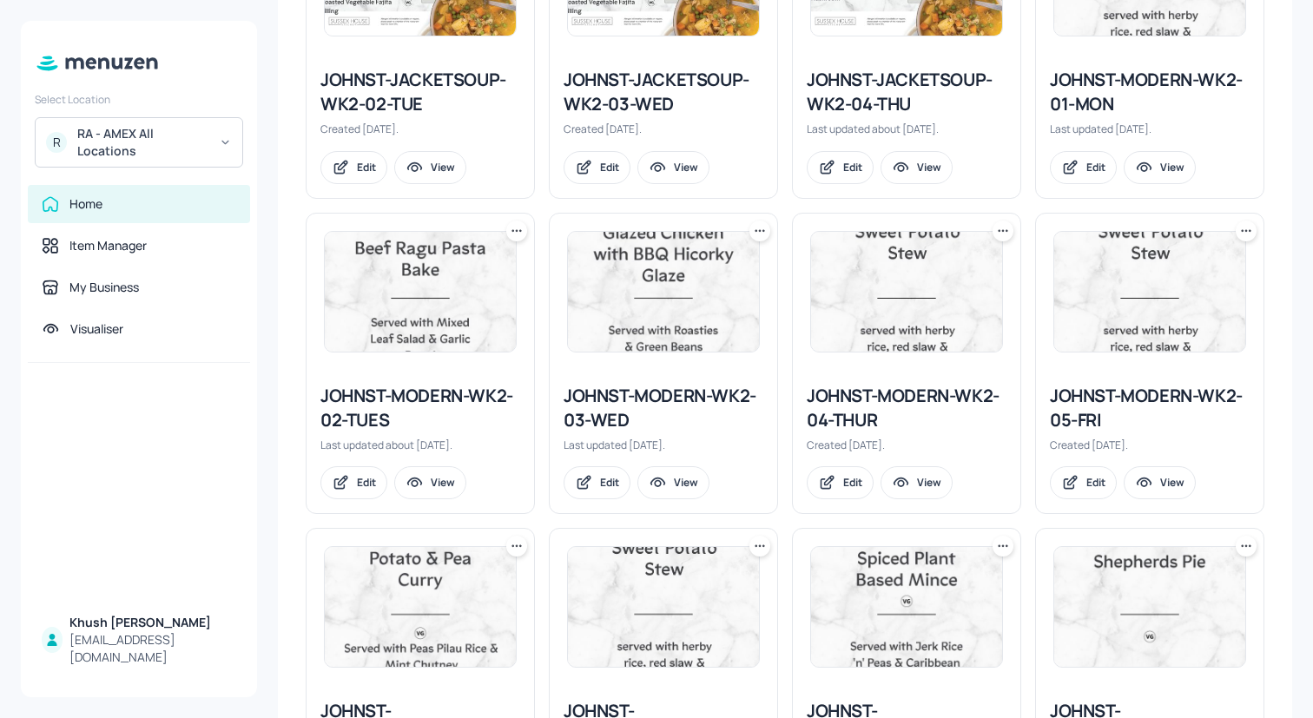
scroll to position [771, 0]
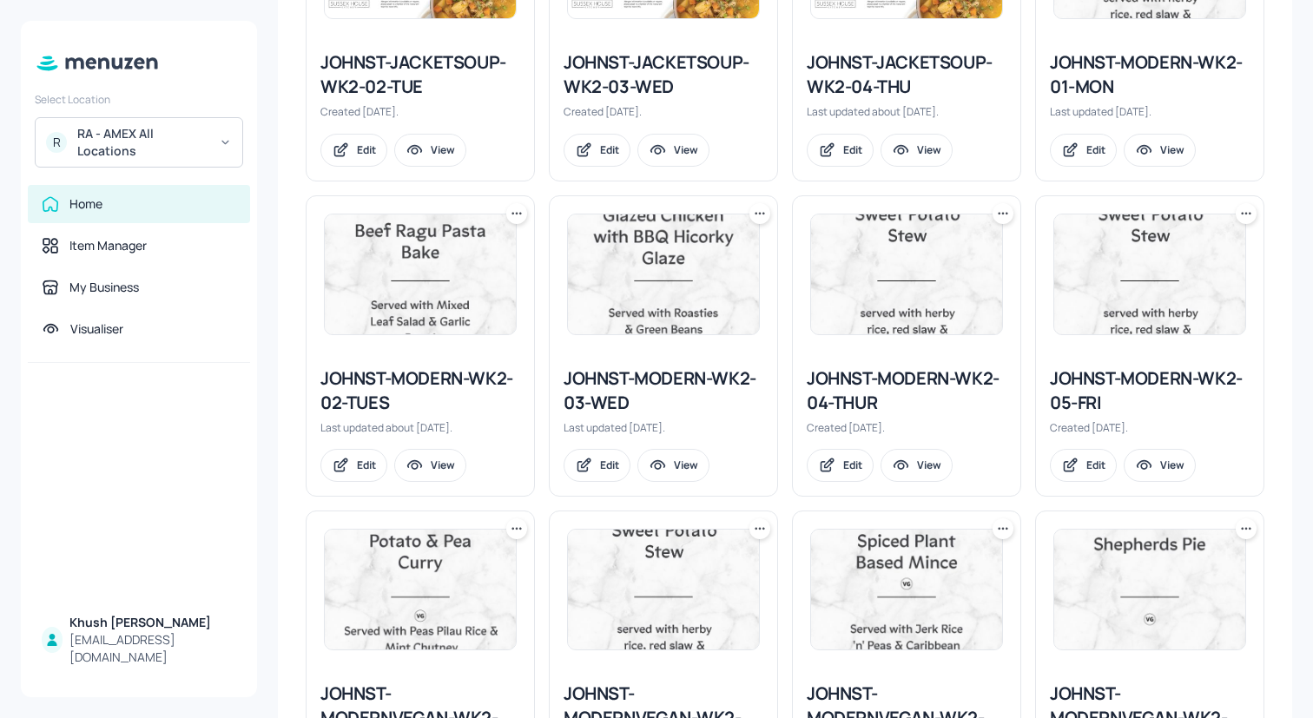
click at [1172, 377] on div "JOHNST-MODERN-WK2-05-FRI" at bounding box center [1150, 390] width 200 height 49
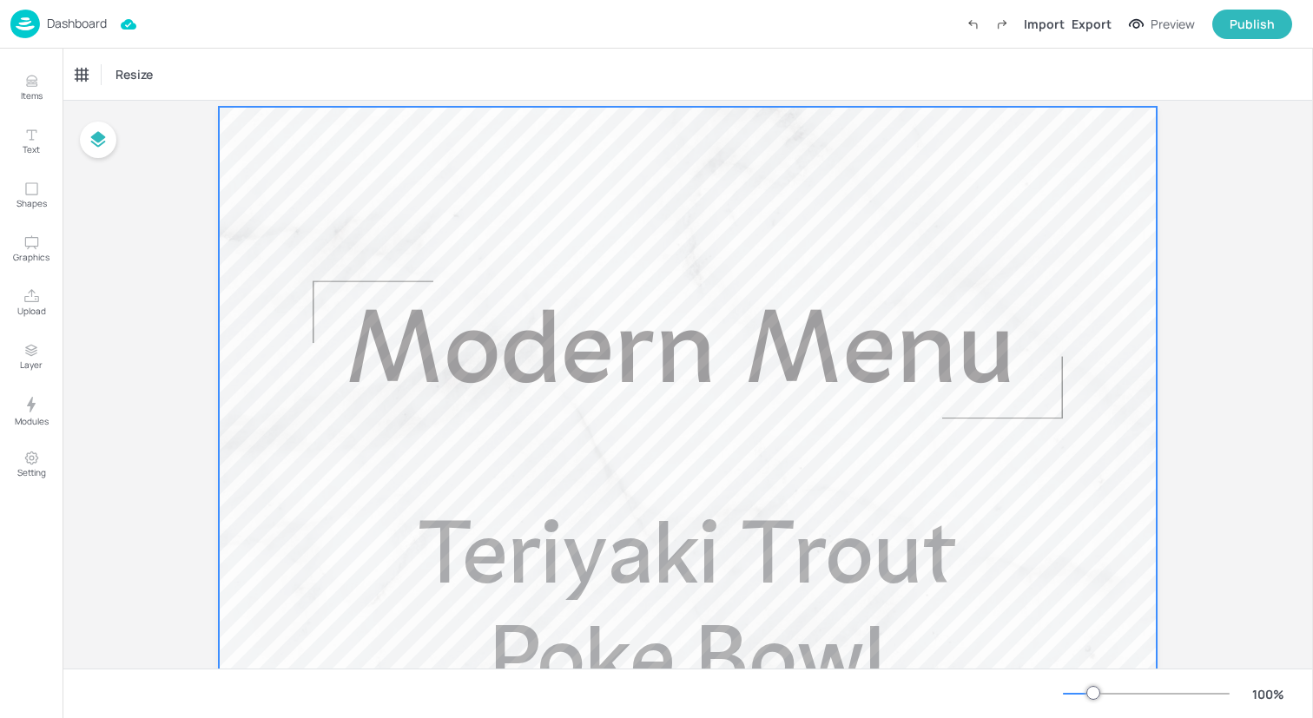
scroll to position [51, 0]
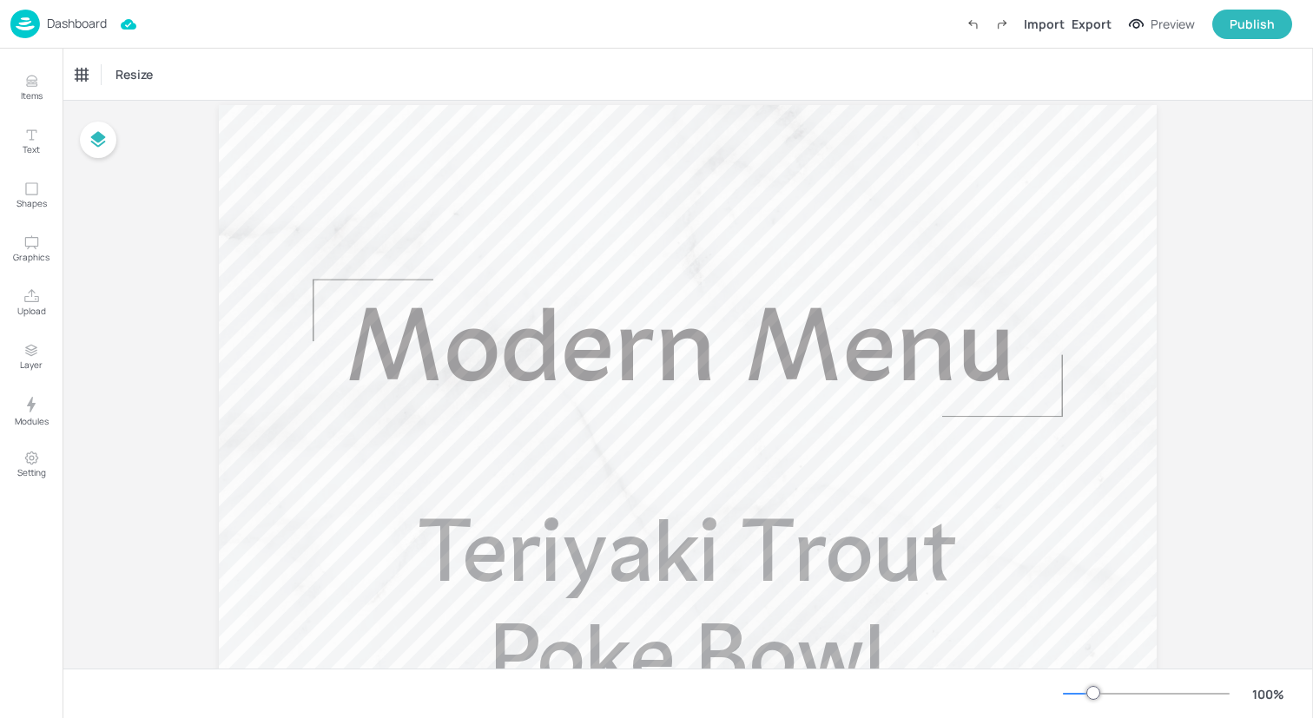
click at [31, 26] on img at bounding box center [25, 24] width 30 height 29
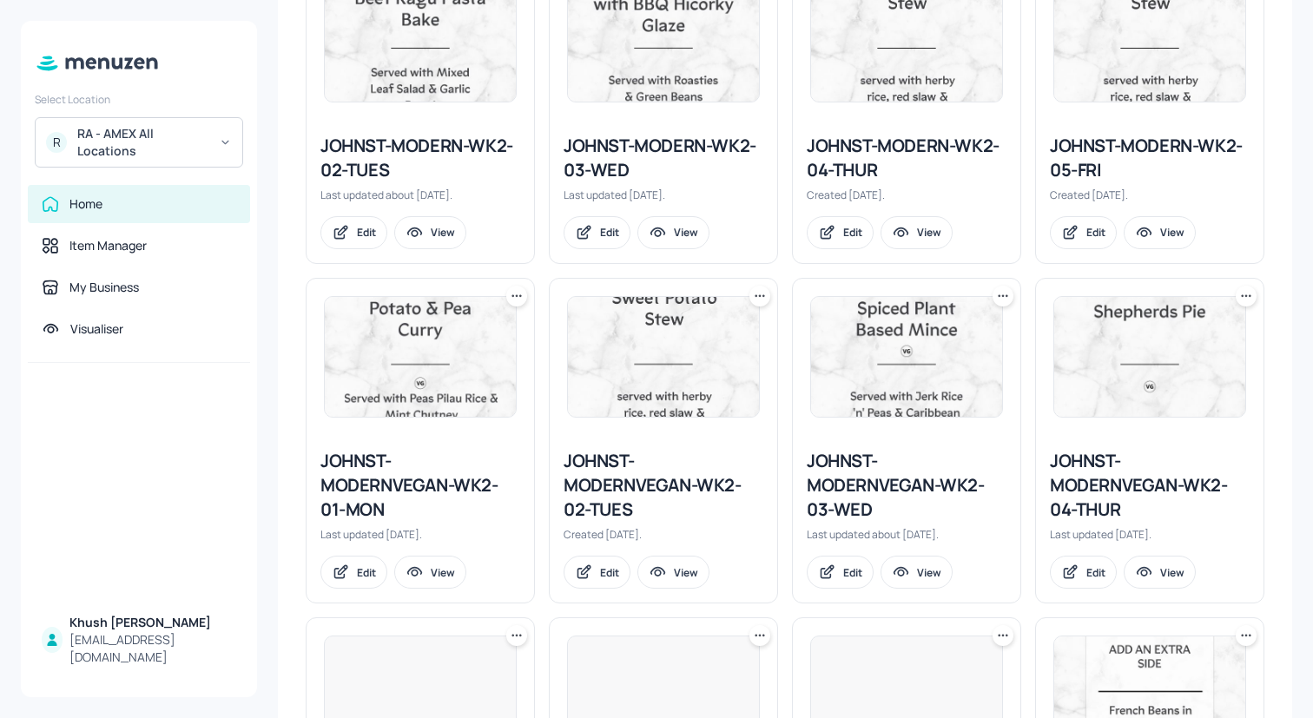
scroll to position [1038, 0]
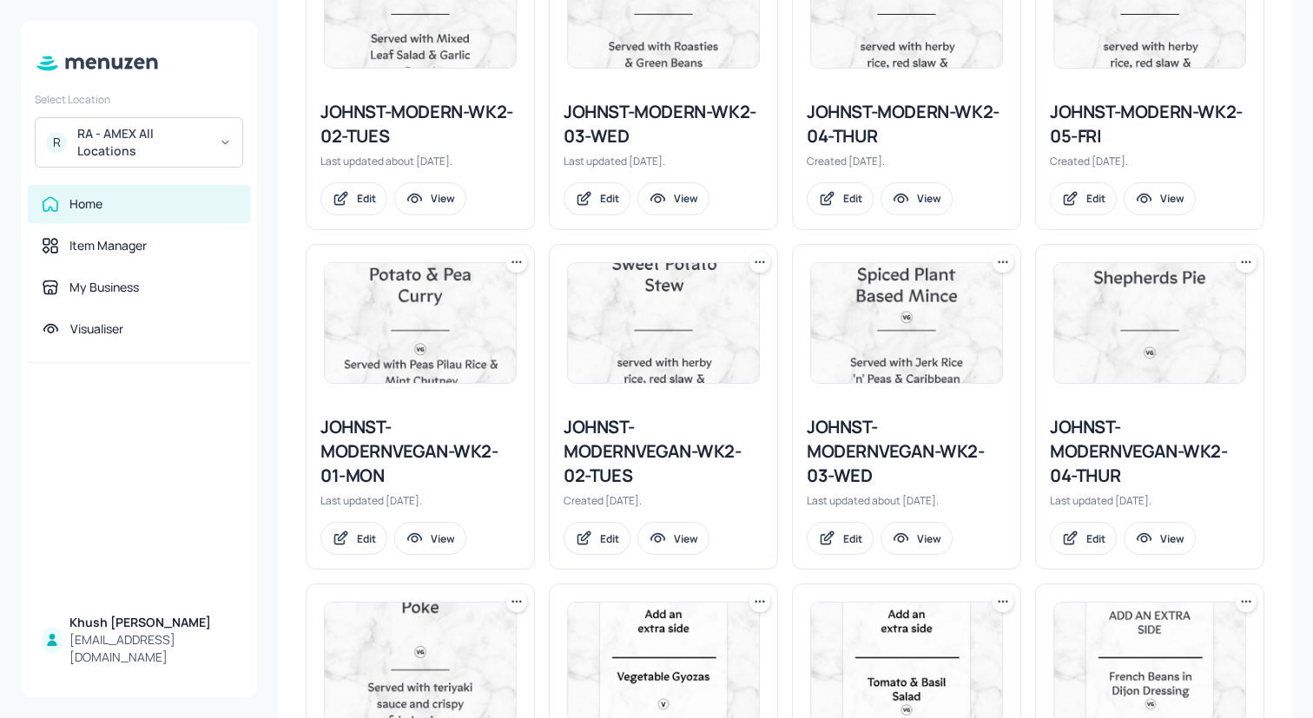
click at [418, 445] on div "JOHNST-MODERNVEGAN-WK2-01-MON" at bounding box center [420, 451] width 200 height 73
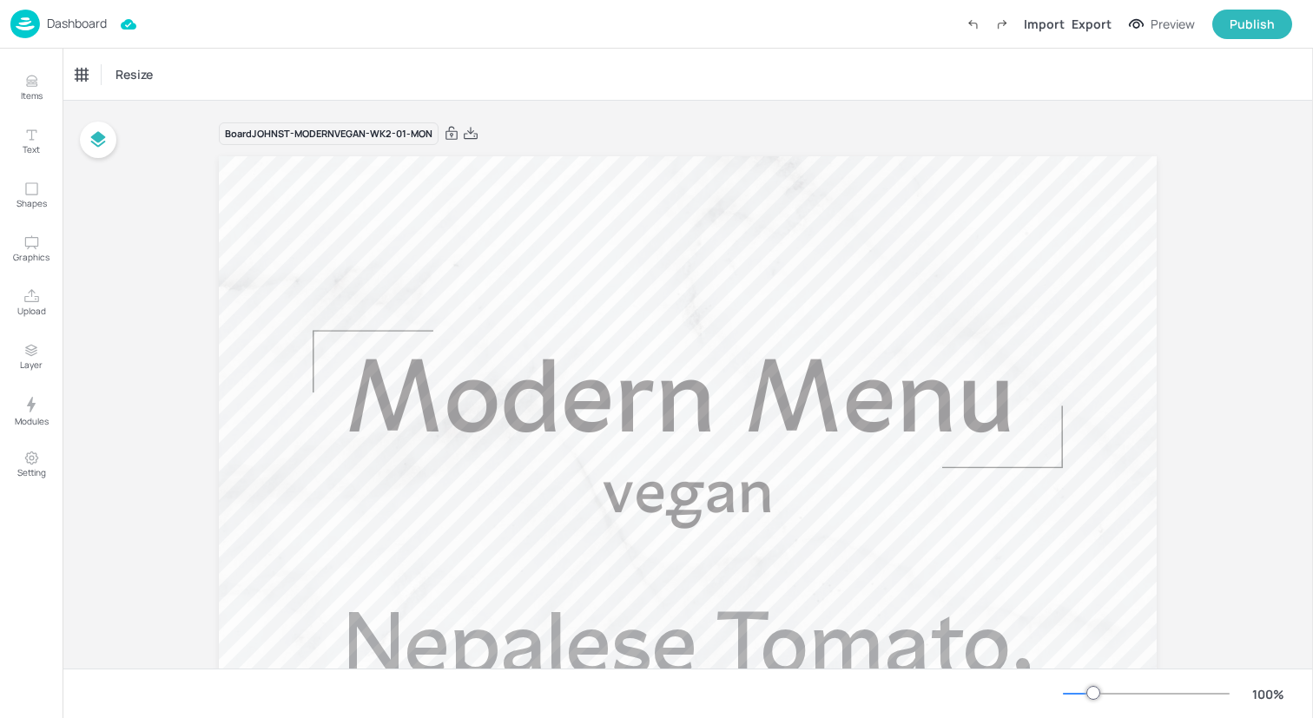
click at [26, 20] on img at bounding box center [25, 24] width 30 height 29
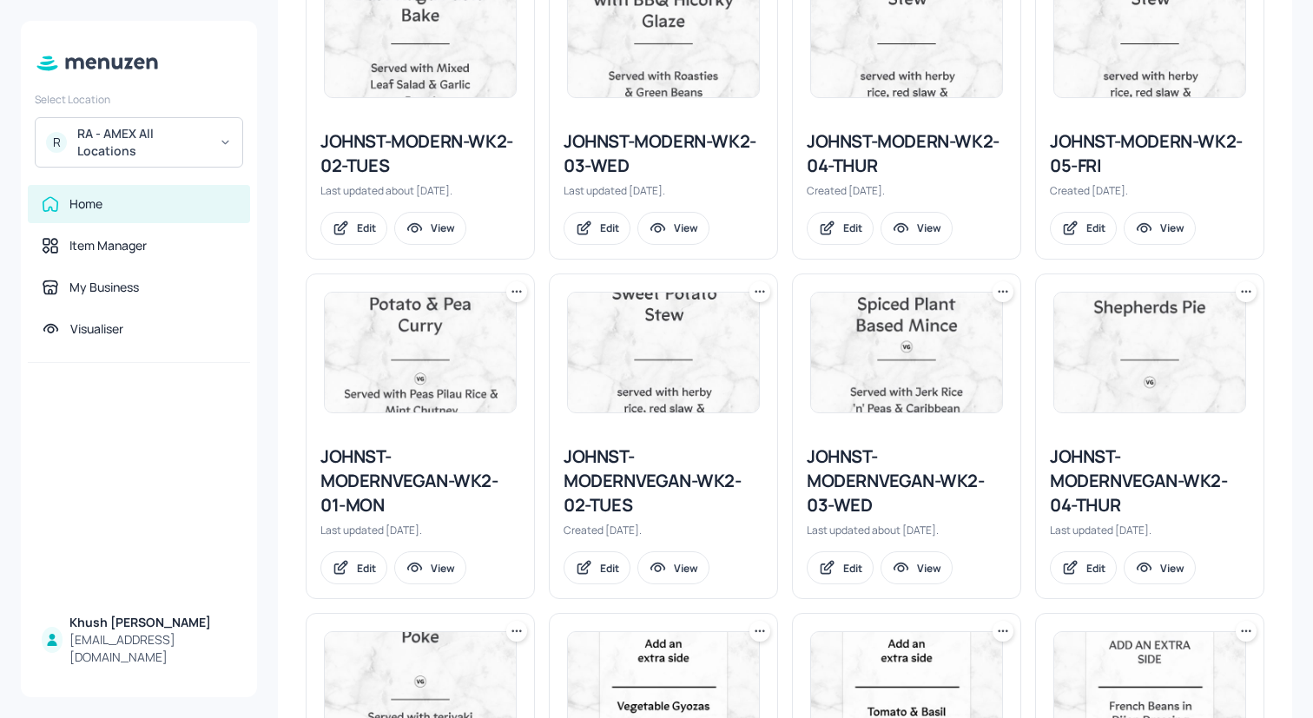
scroll to position [1010, 0]
click at [673, 470] on div "JOHNST-MODERNVEGAN-WK2-02-TUES" at bounding box center [664, 479] width 200 height 73
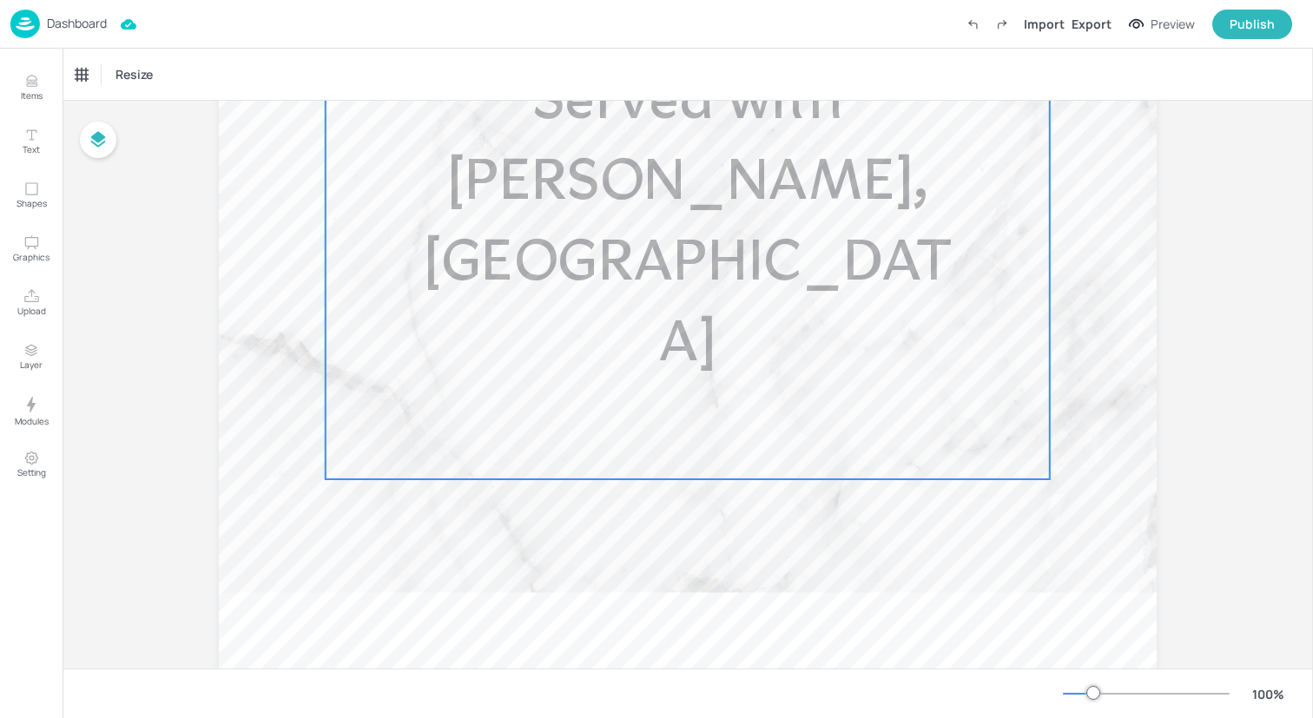
scroll to position [1052, 0]
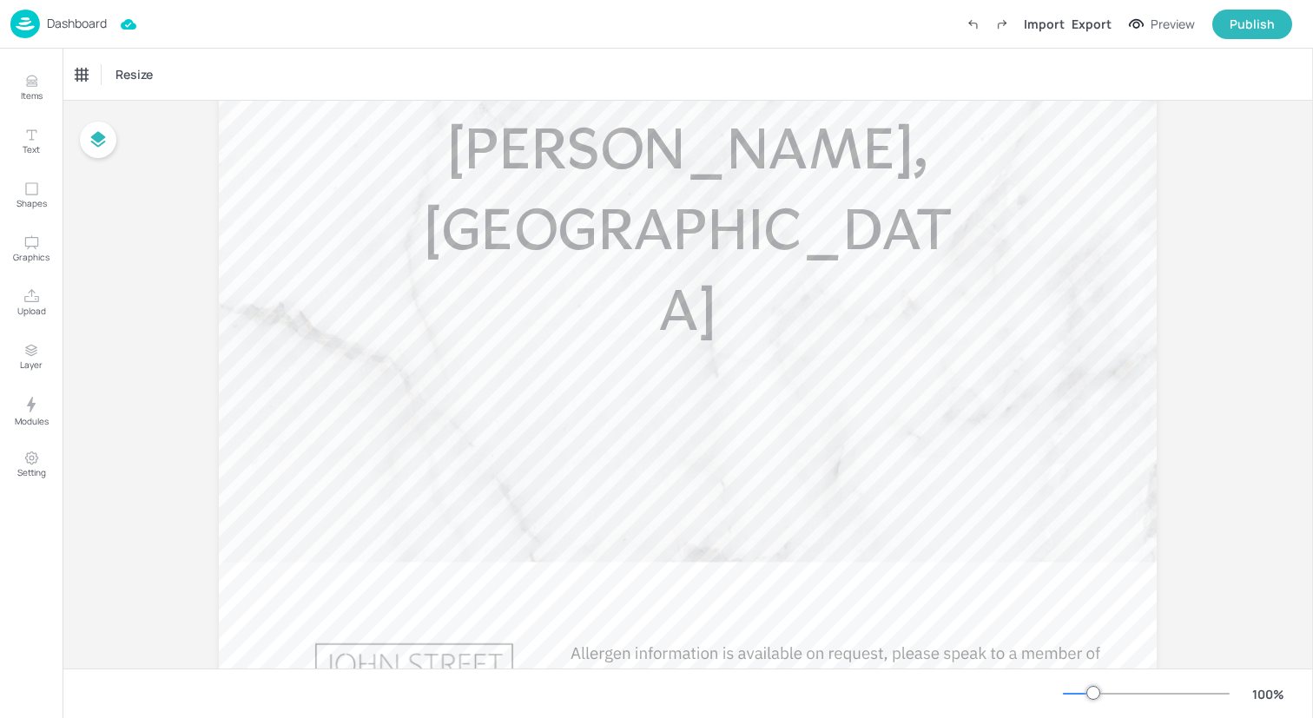
click at [31, 20] on img at bounding box center [25, 24] width 30 height 29
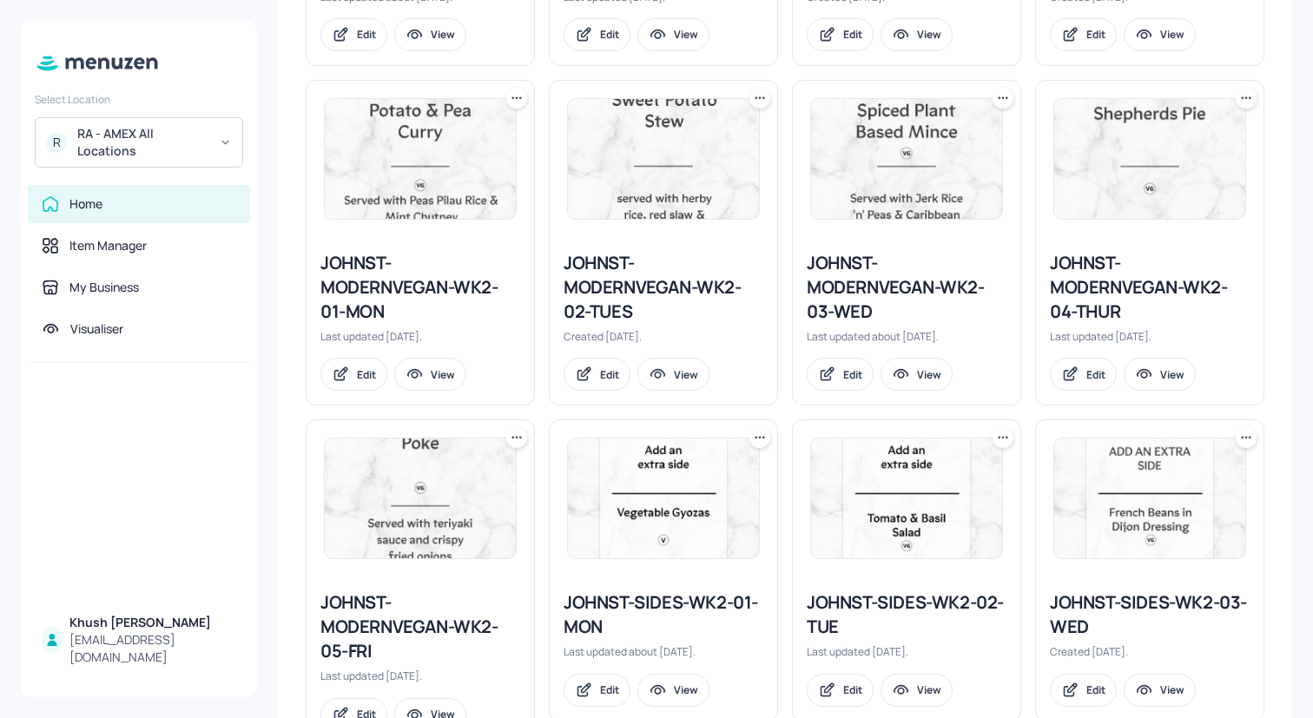
scroll to position [1219, 0]
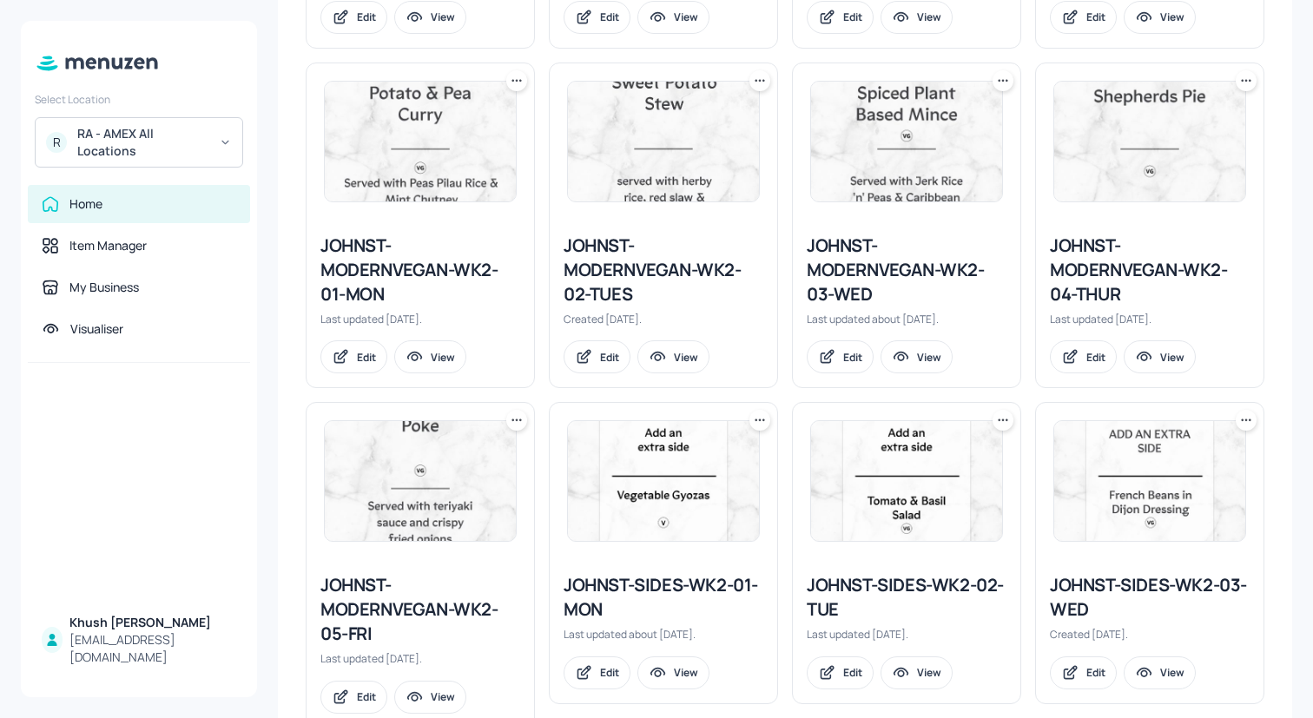
click at [869, 271] on div "JOHNST-MODERNVEGAN-WK2-03-WED" at bounding box center [907, 270] width 200 height 73
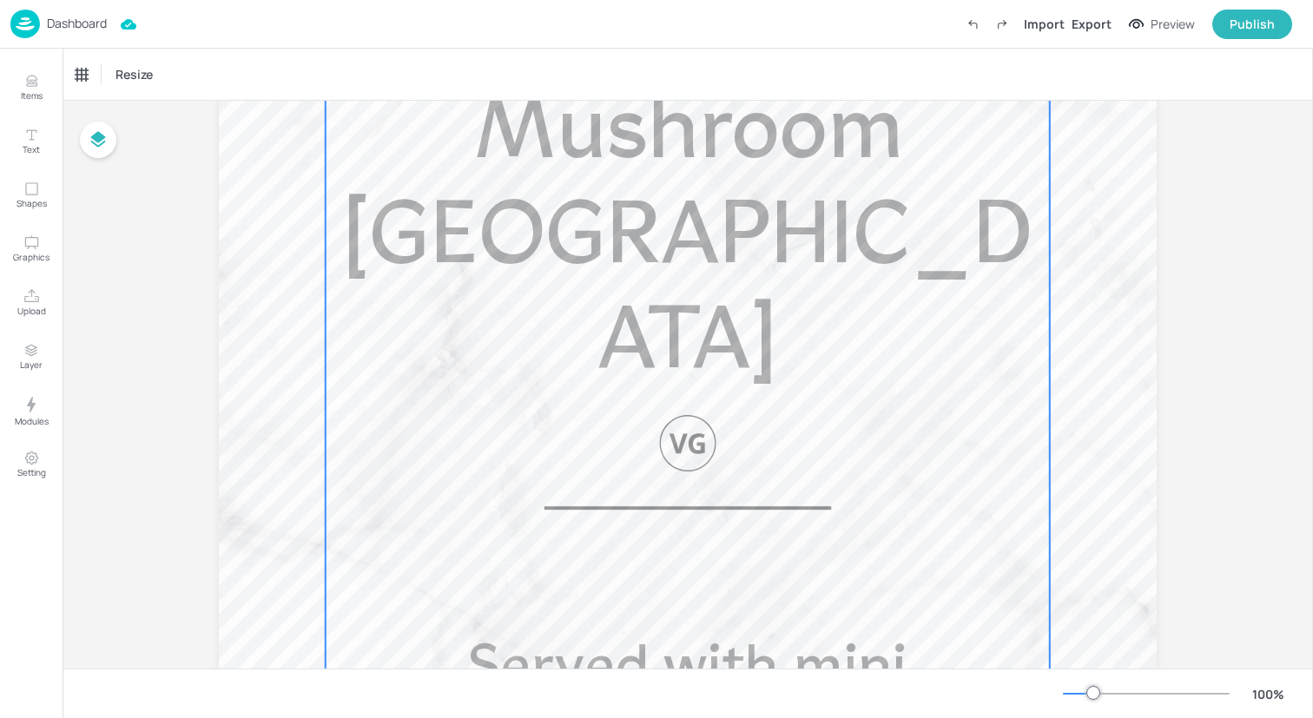
scroll to position [546, 0]
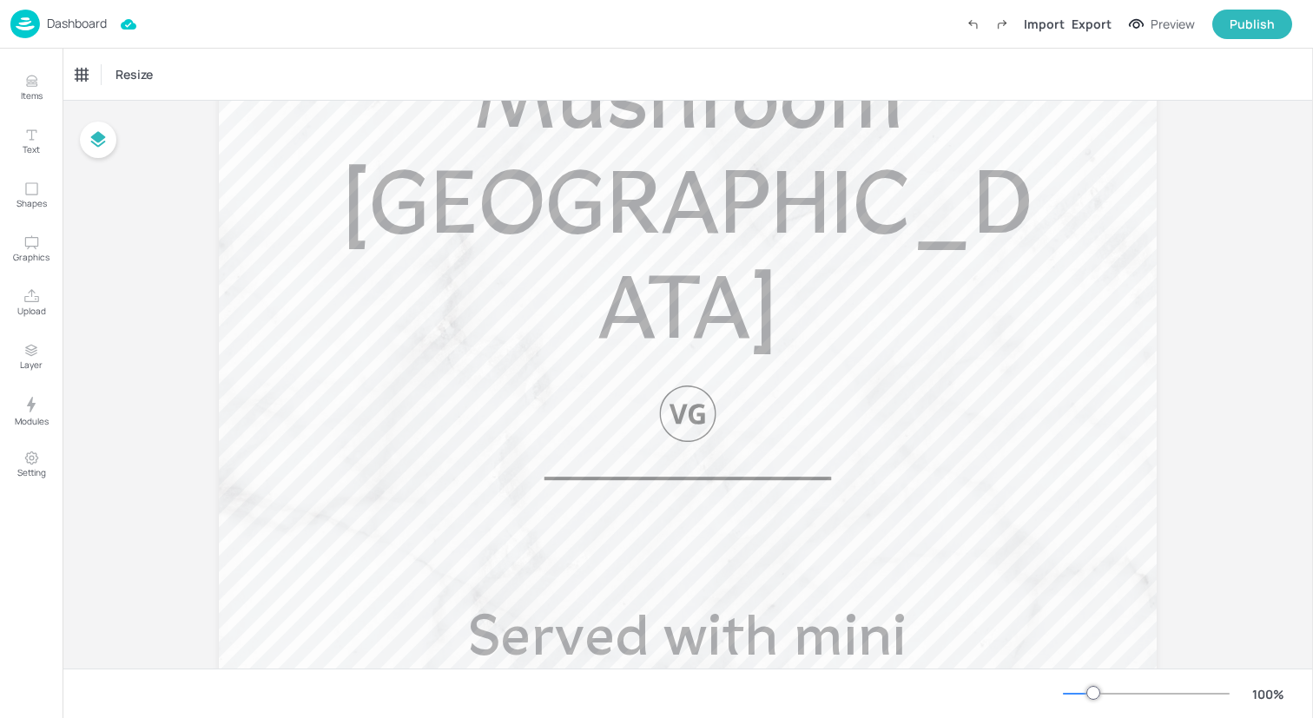
click at [21, 29] on img at bounding box center [25, 24] width 30 height 29
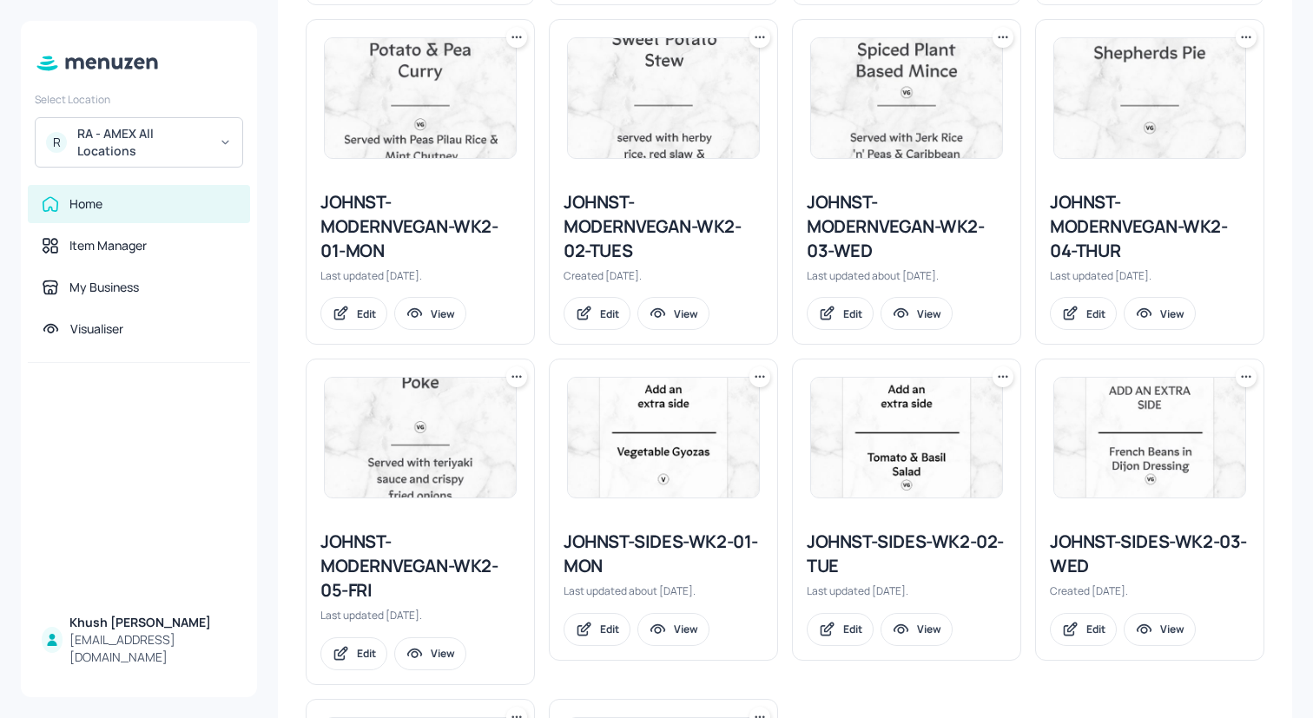
scroll to position [1315, 0]
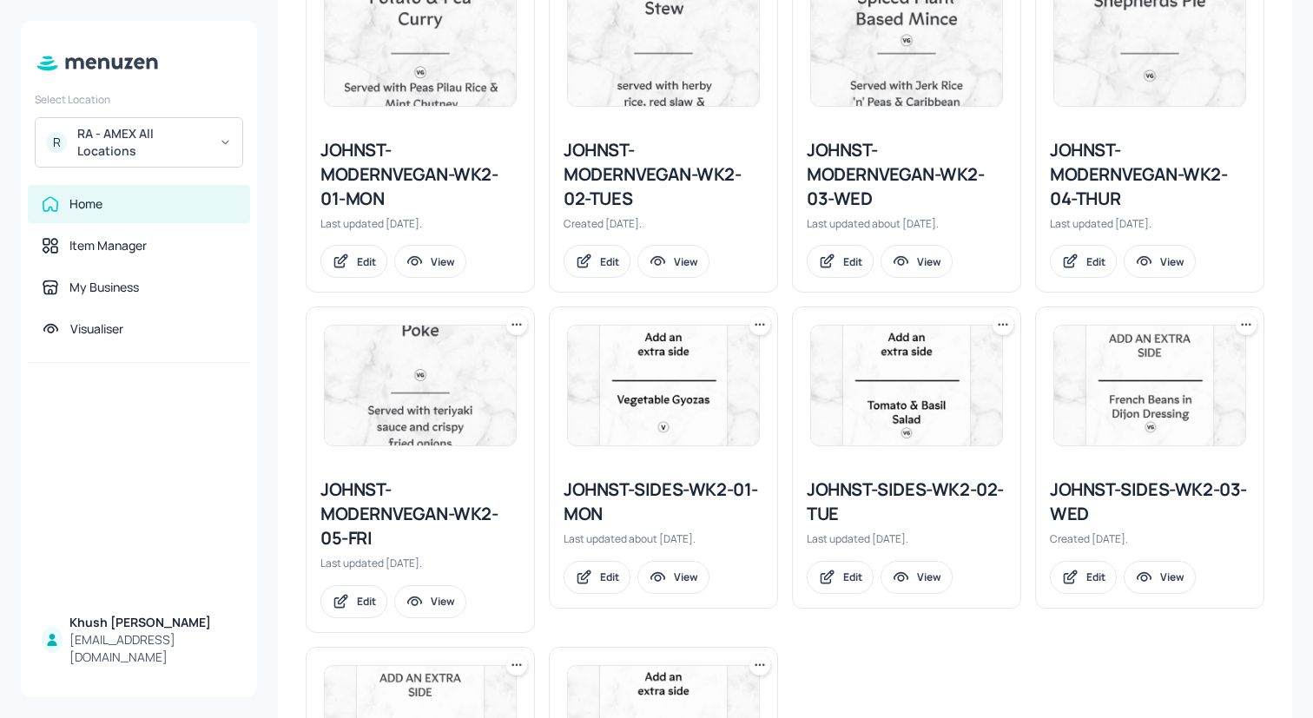
click at [437, 502] on div "JOHNST-MODERNVEGAN-WK2-05-FRI" at bounding box center [420, 514] width 200 height 73
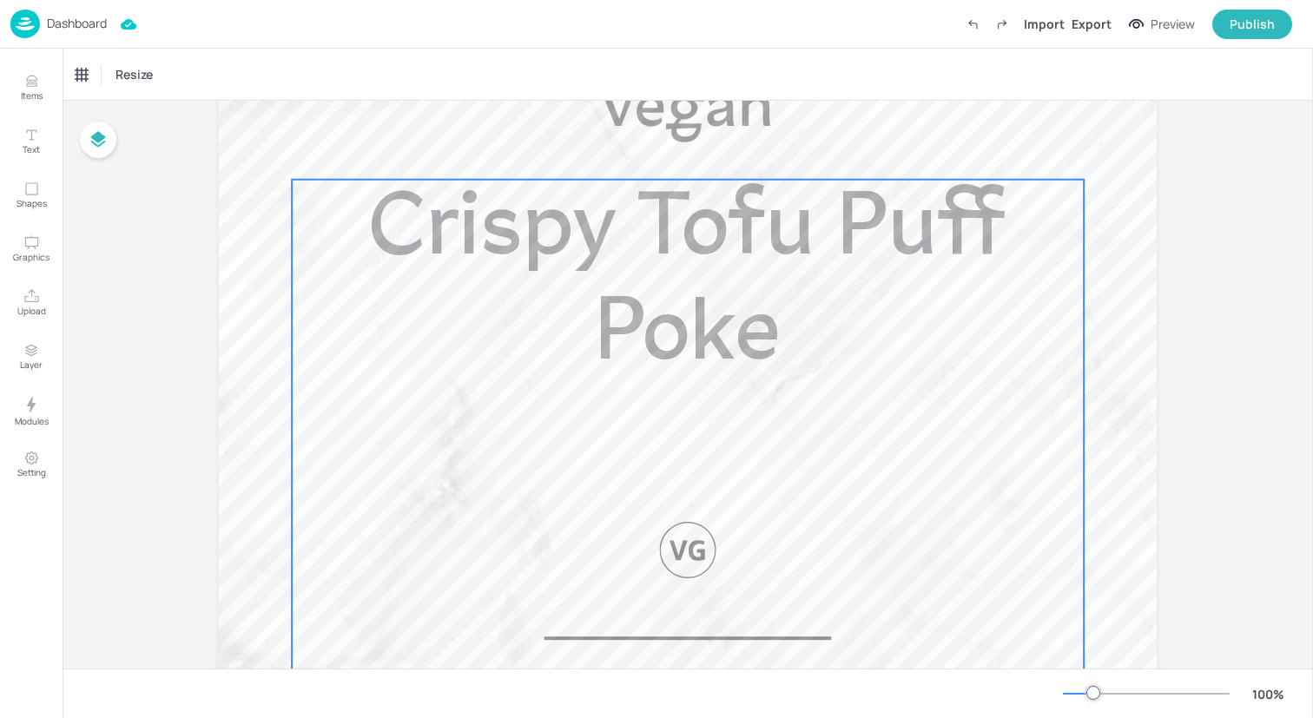
scroll to position [408, 0]
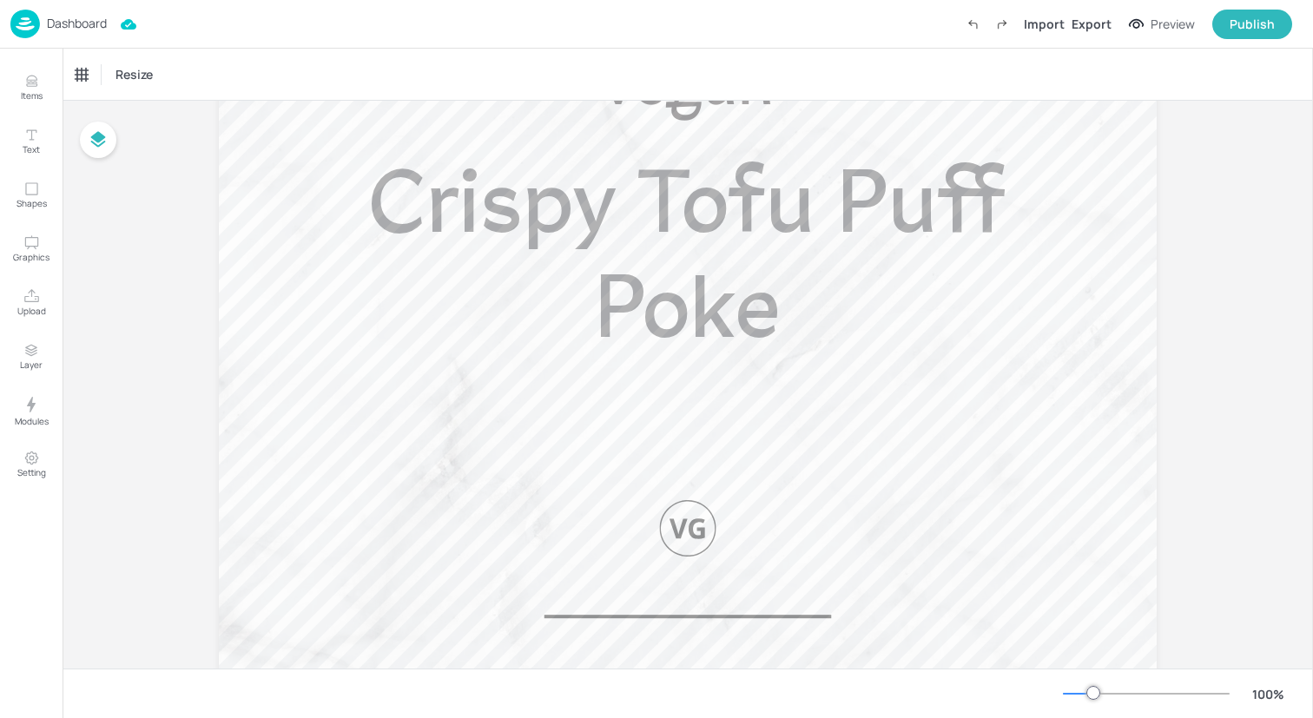
click at [30, 24] on img at bounding box center [25, 24] width 30 height 29
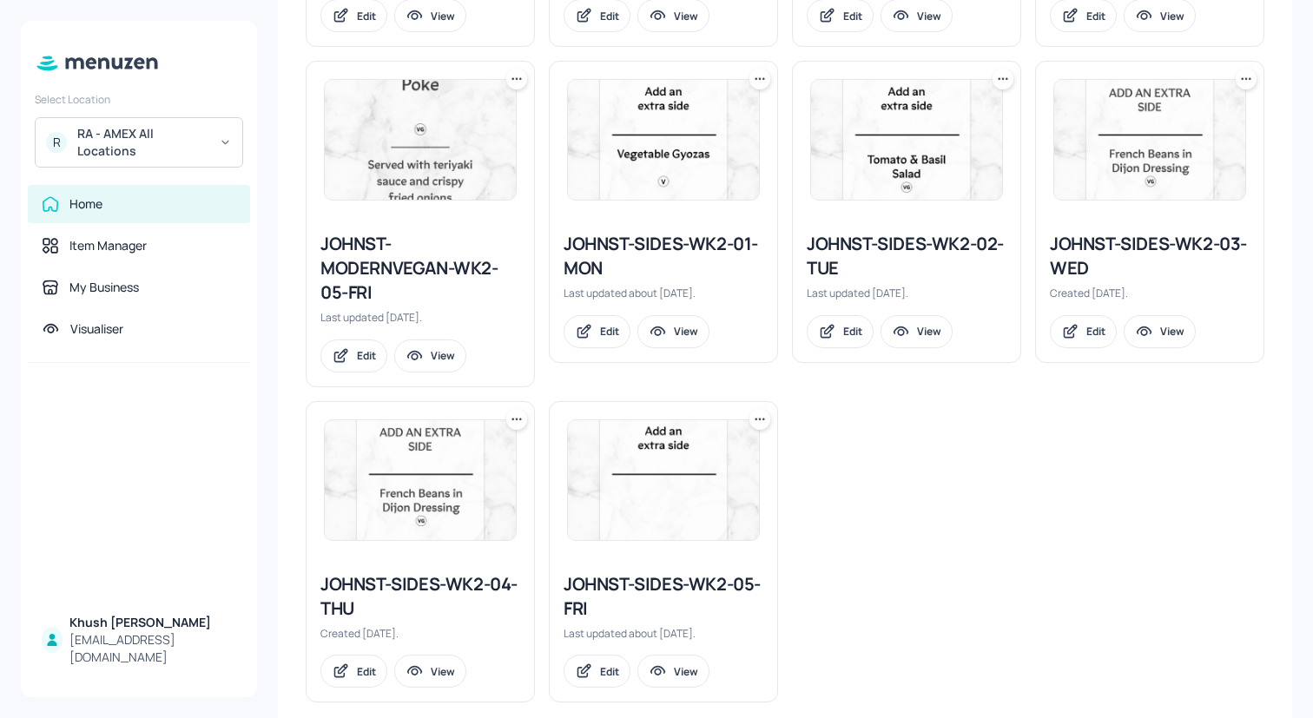
scroll to position [1577, 0]
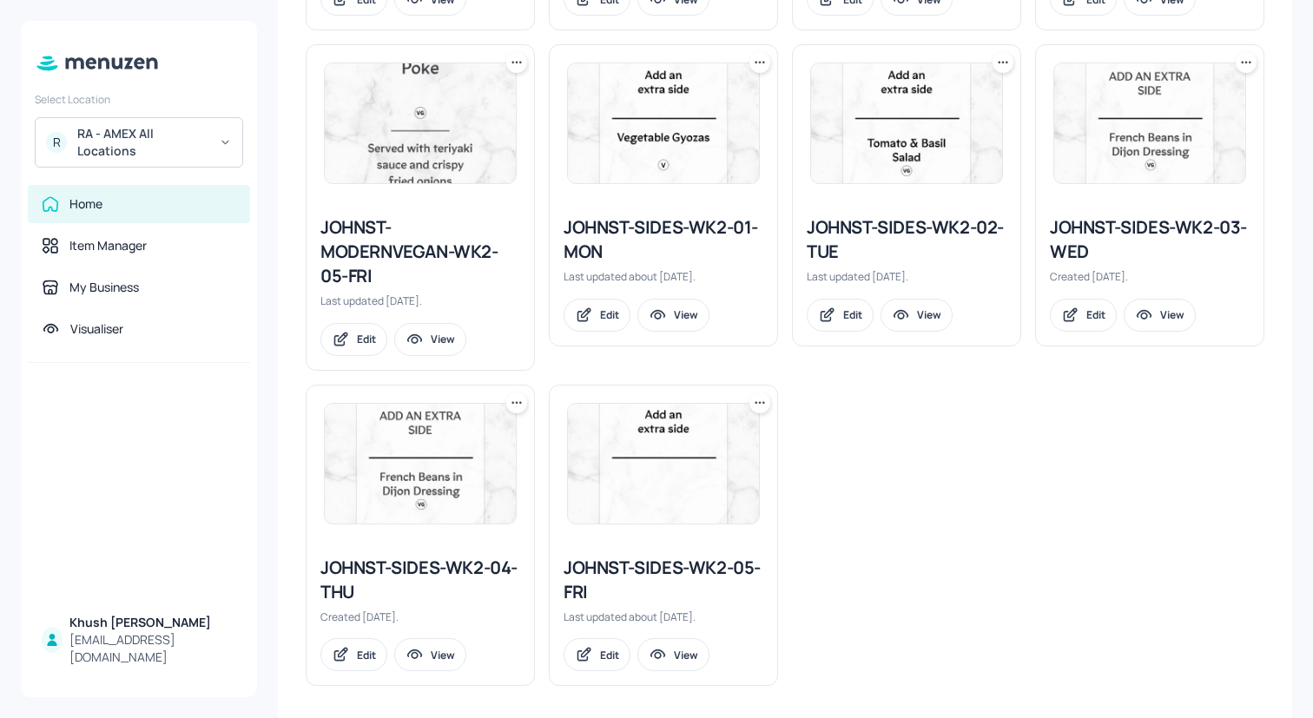
click at [630, 231] on div "JOHNST-SIDES-WK2-01-MON" at bounding box center [664, 239] width 200 height 49
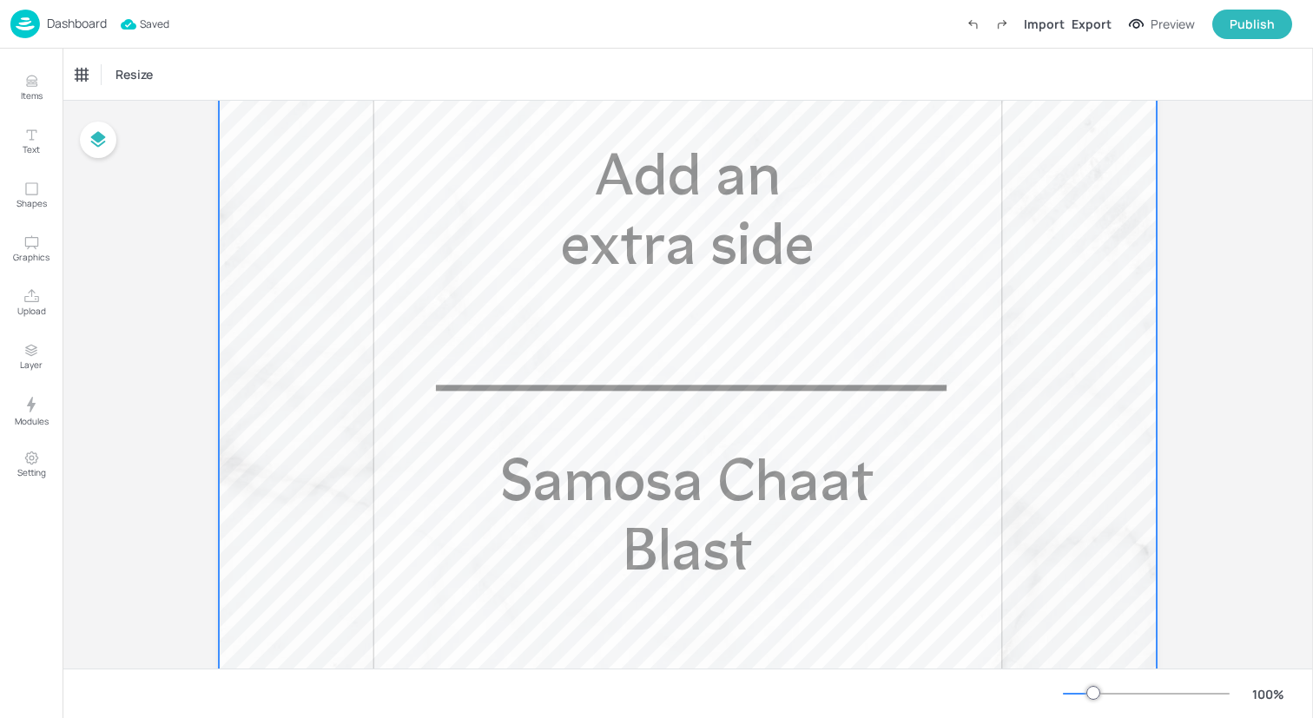
scroll to position [577, 0]
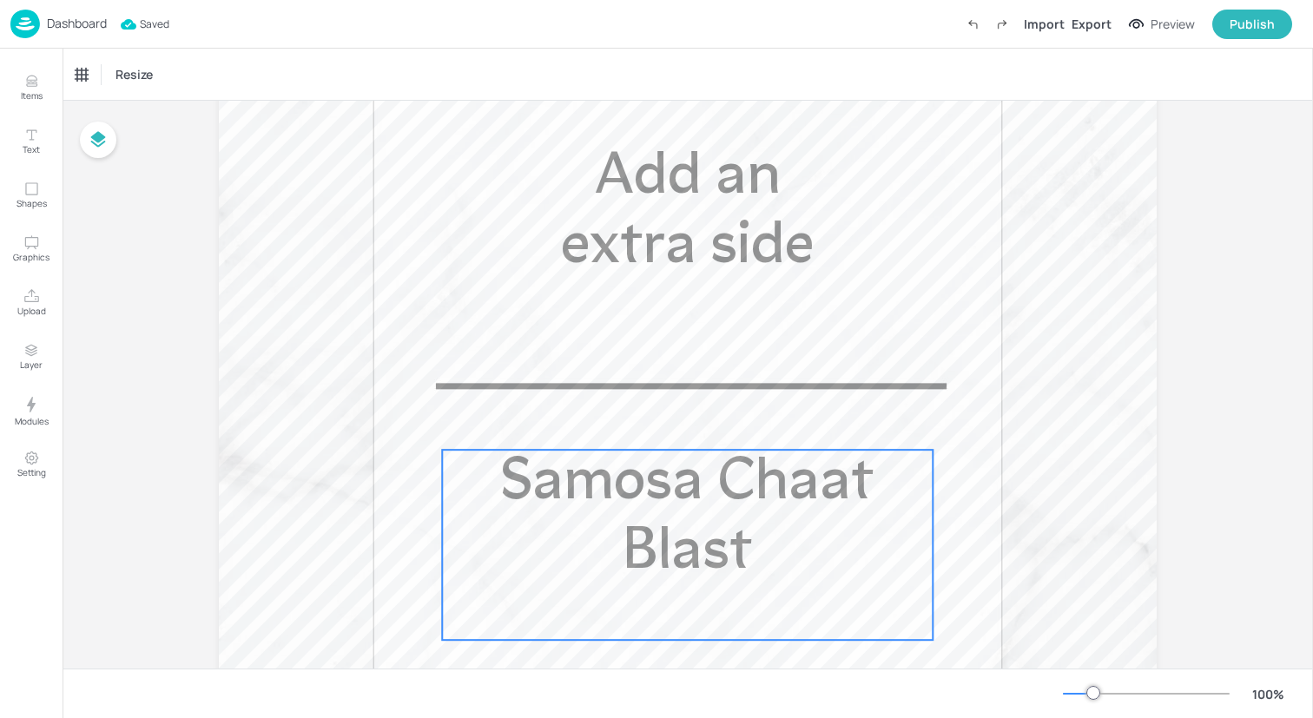
click at [649, 543] on span "Samosa Chaat Blast" at bounding box center [687, 518] width 373 height 129
click at [129, 69] on div "Samosa Chaat Blast" at bounding box center [125, 75] width 99 height 16
